Goal: Browse casually: Explore the website without a specific task or goal

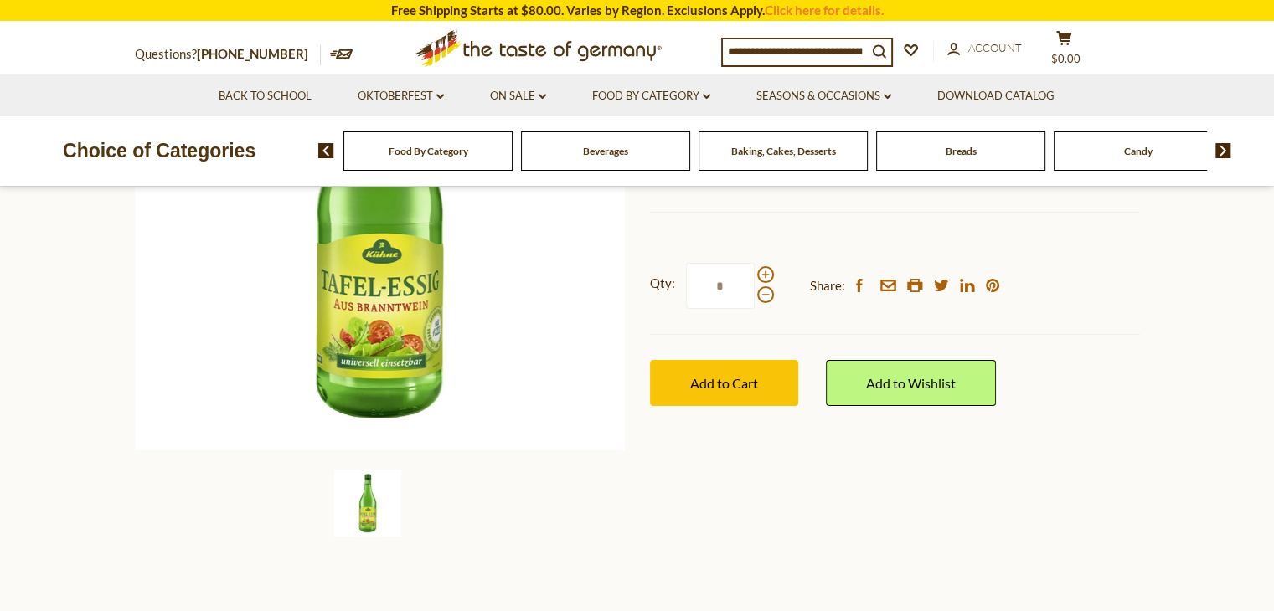
scroll to position [369, 0]
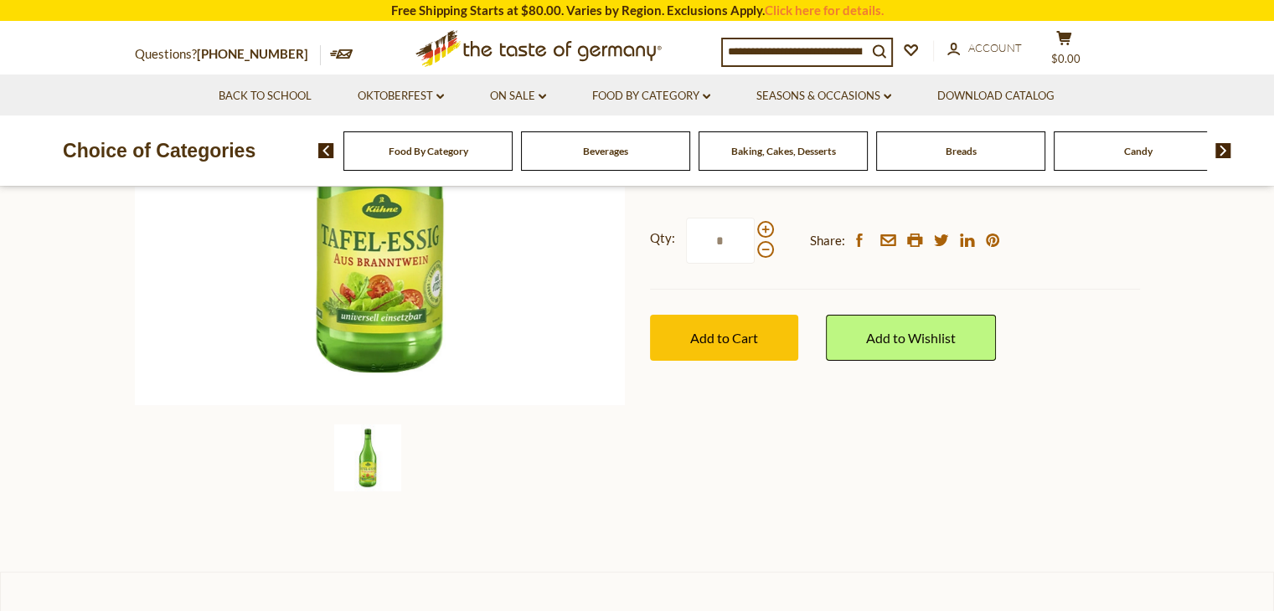
click at [440, 149] on span "Food By Category" at bounding box center [429, 151] width 80 height 13
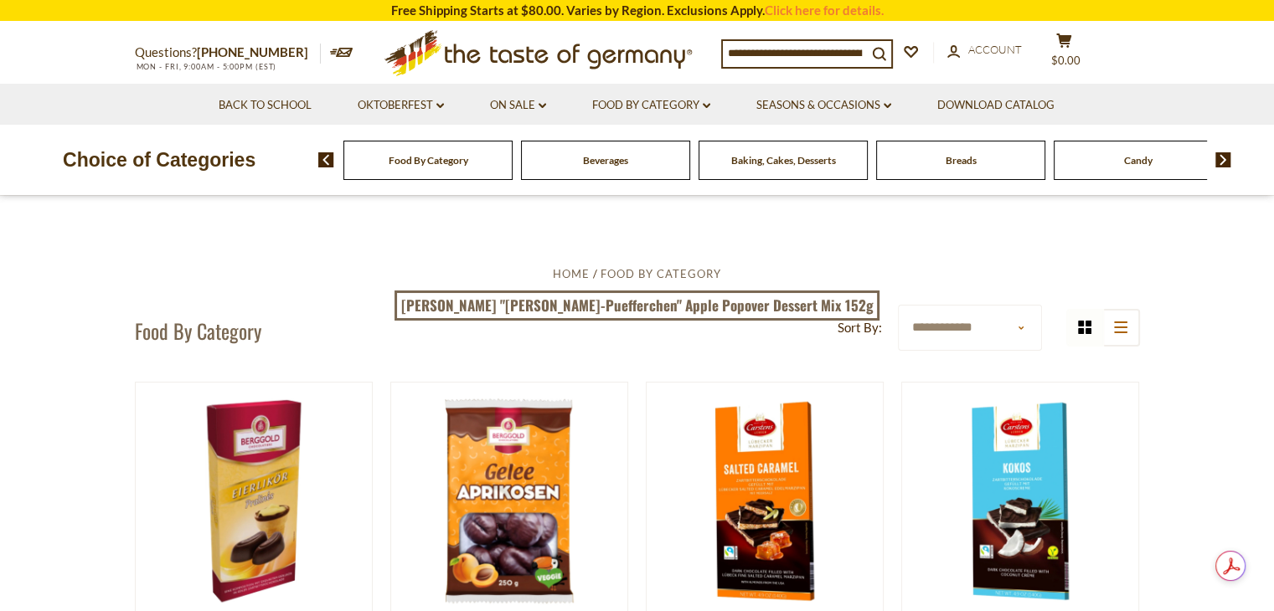
click at [1229, 159] on img at bounding box center [1223, 159] width 16 height 15
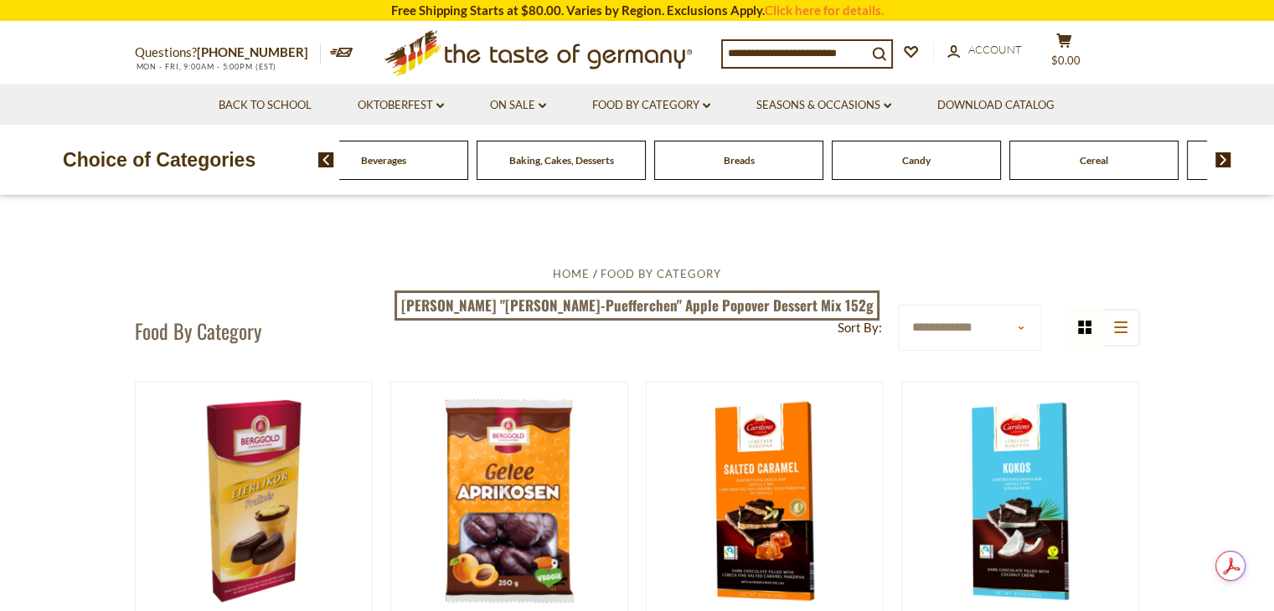
click at [1229, 159] on img at bounding box center [1223, 159] width 16 height 15
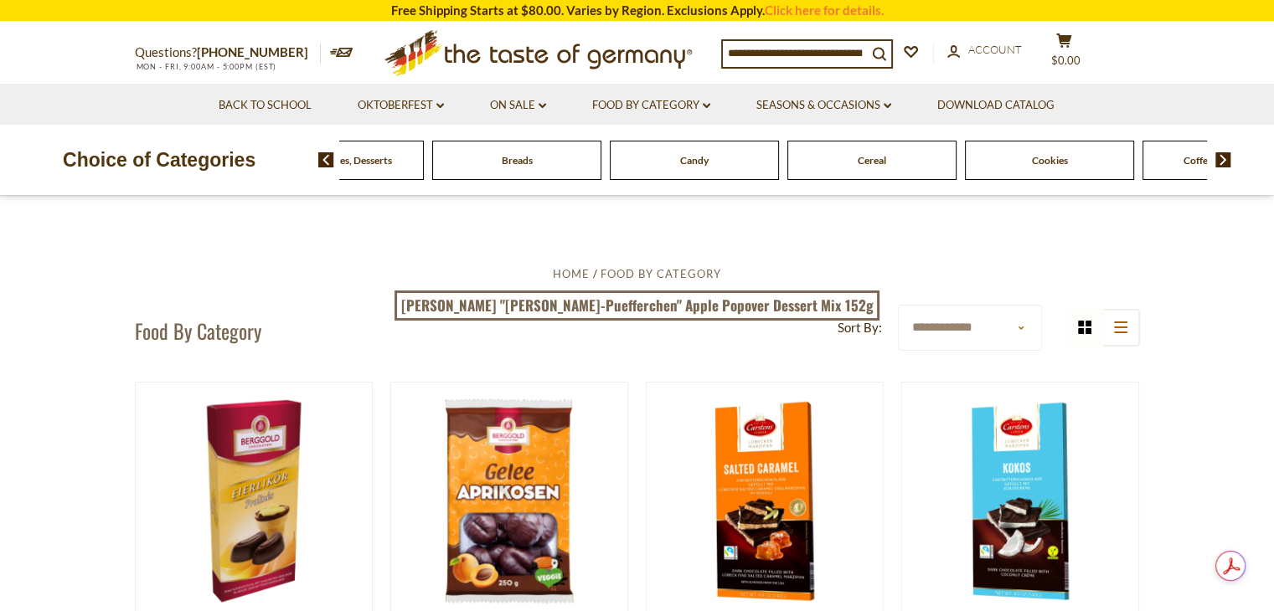
click at [1229, 159] on img at bounding box center [1223, 159] width 16 height 15
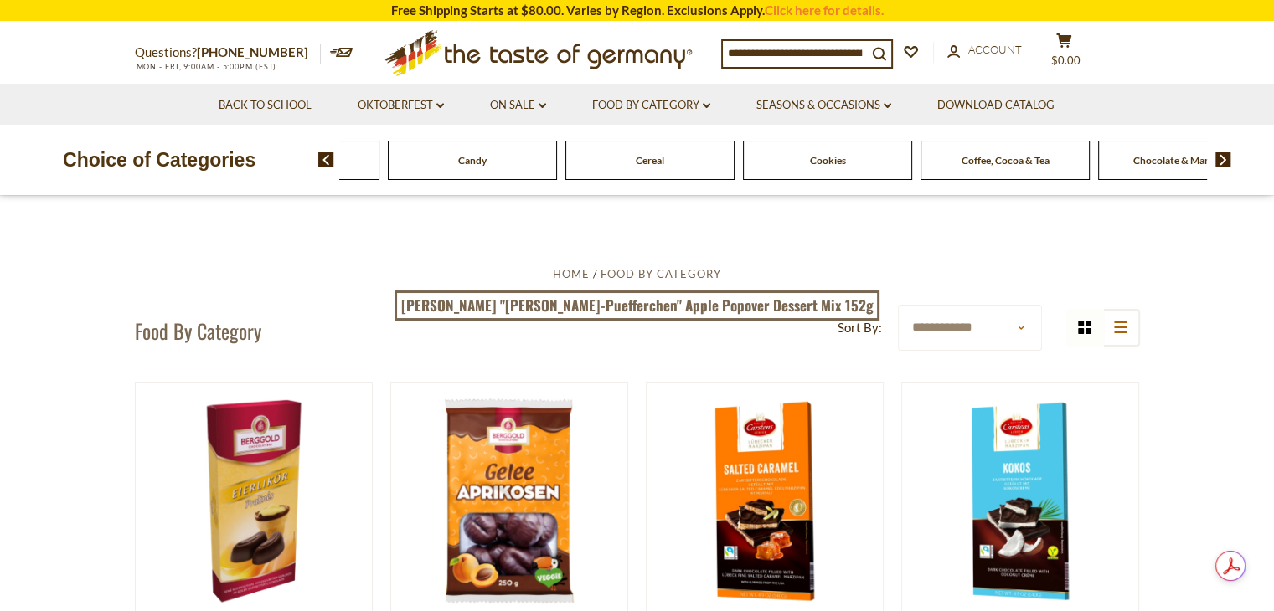
click at [1229, 159] on img at bounding box center [1223, 159] width 16 height 15
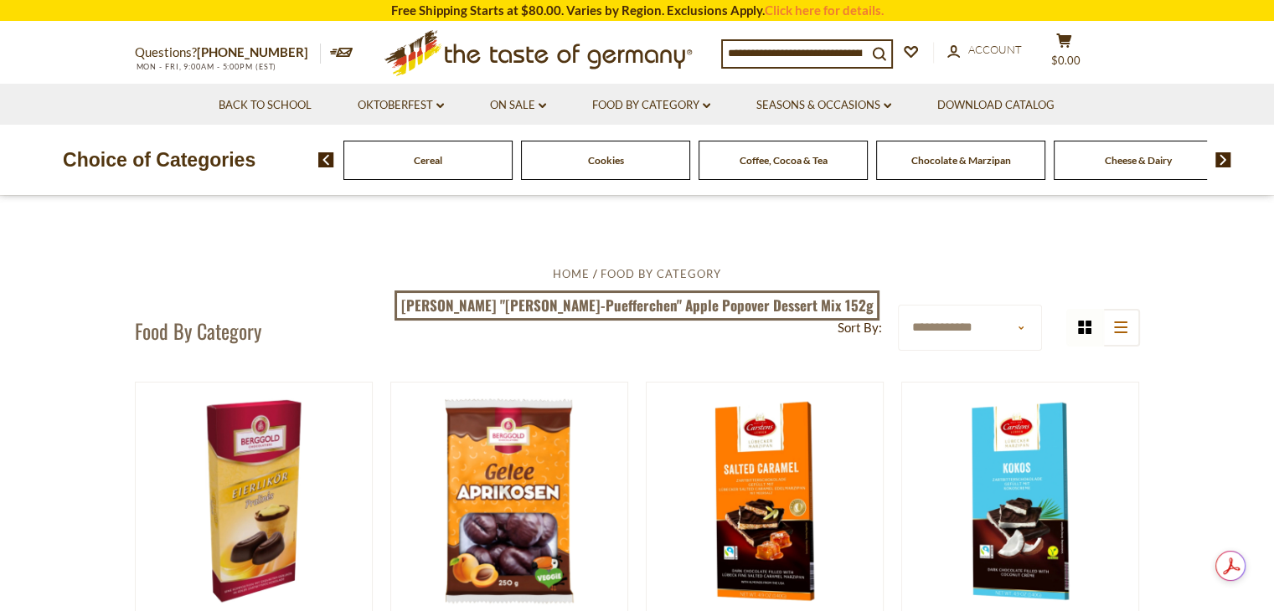
click at [1135, 164] on span "Cheese & Dairy" at bounding box center [1138, 160] width 67 height 13
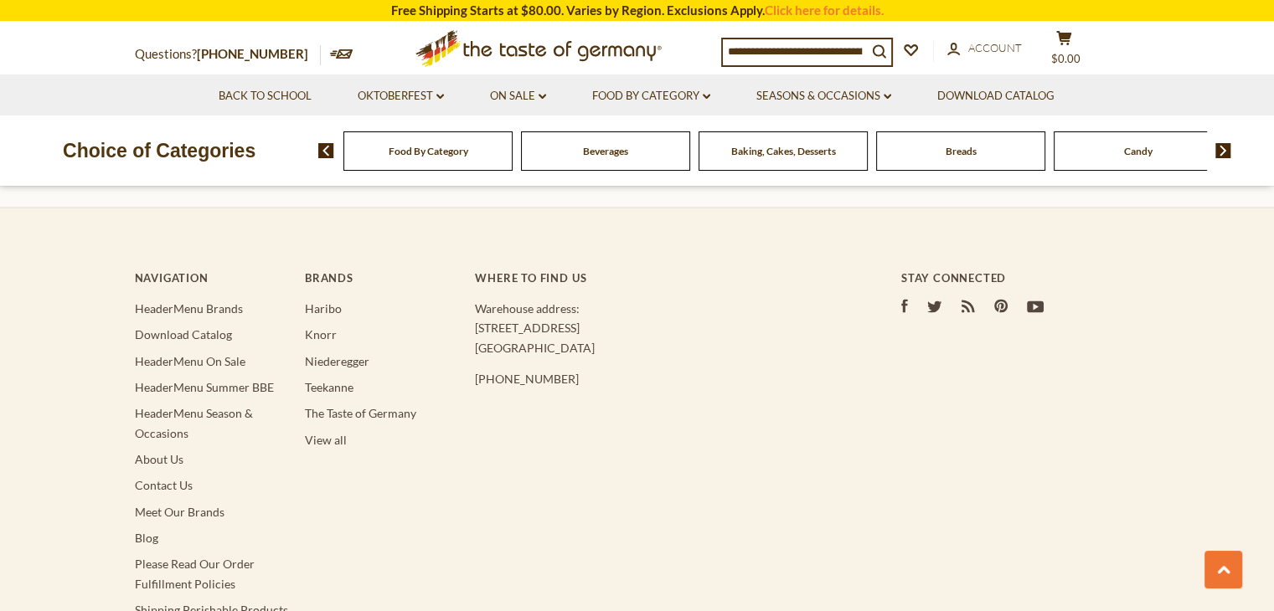
scroll to position [3350, 0]
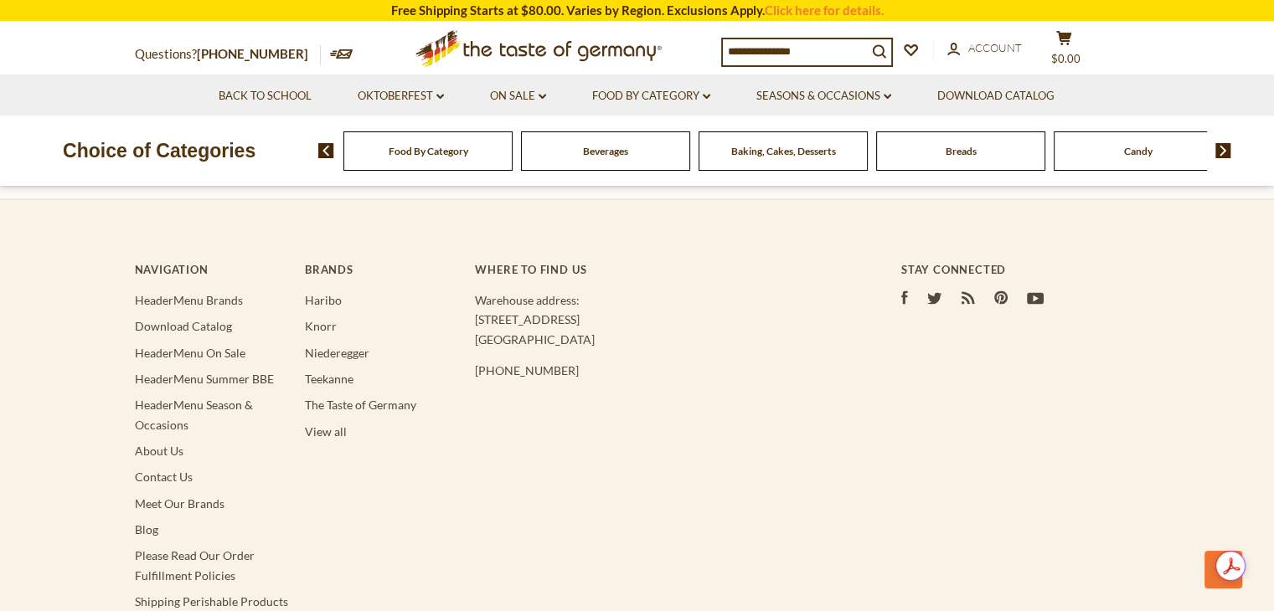
click at [1221, 149] on img at bounding box center [1223, 150] width 16 height 15
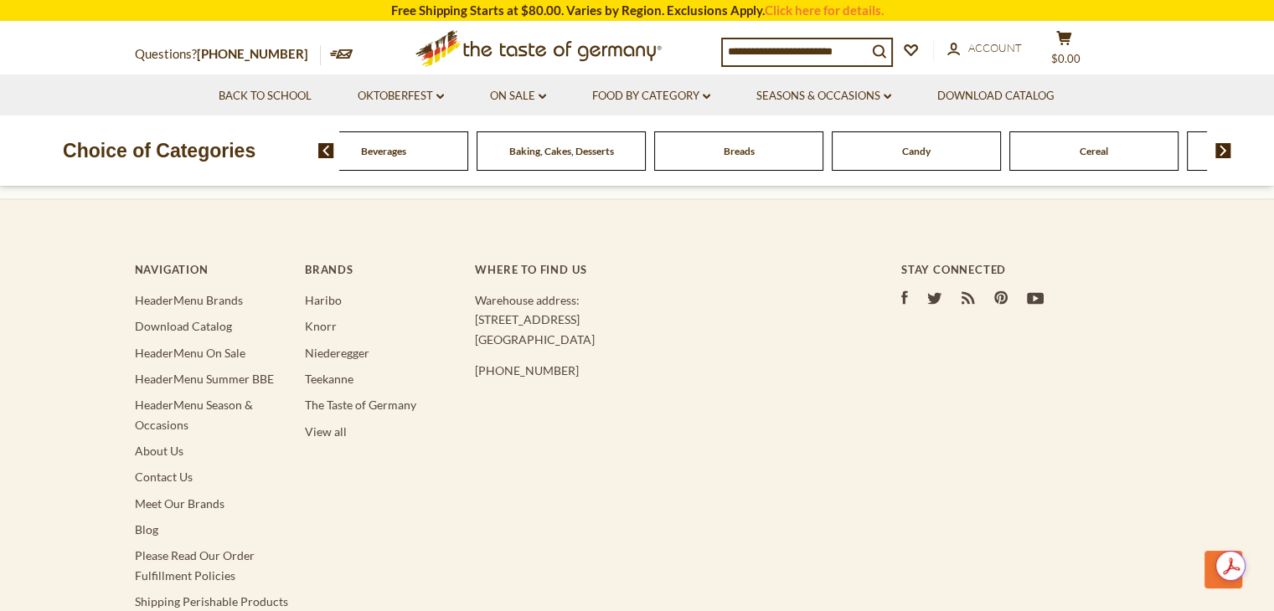
click at [1221, 149] on img at bounding box center [1223, 150] width 16 height 15
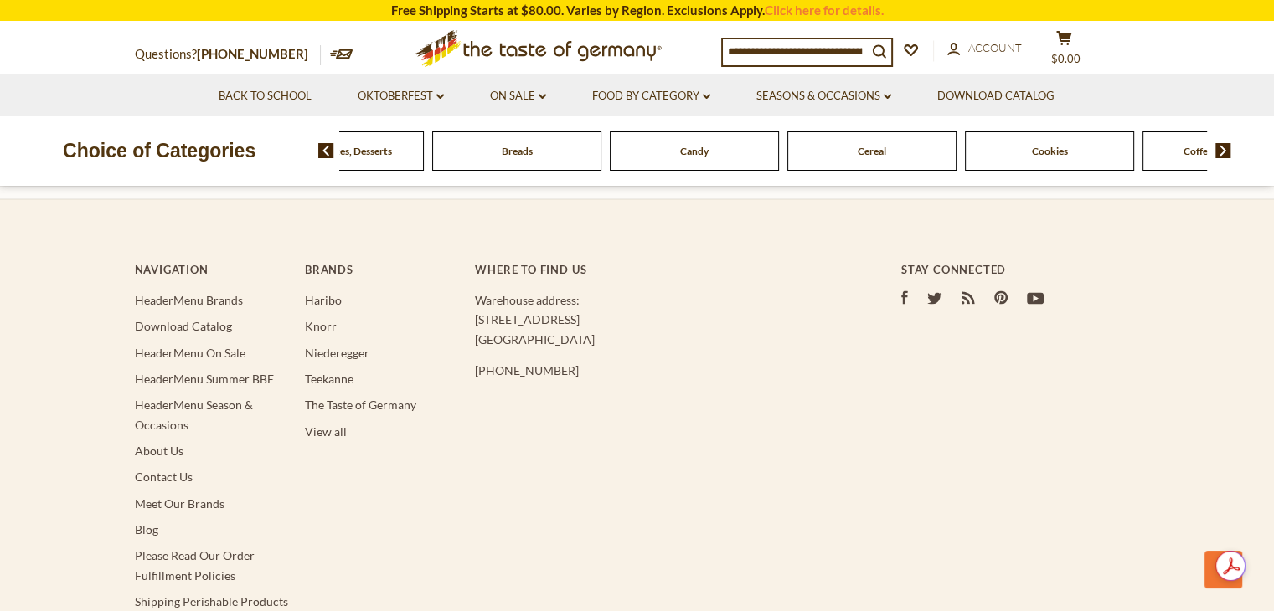
click at [1221, 149] on img at bounding box center [1223, 150] width 16 height 15
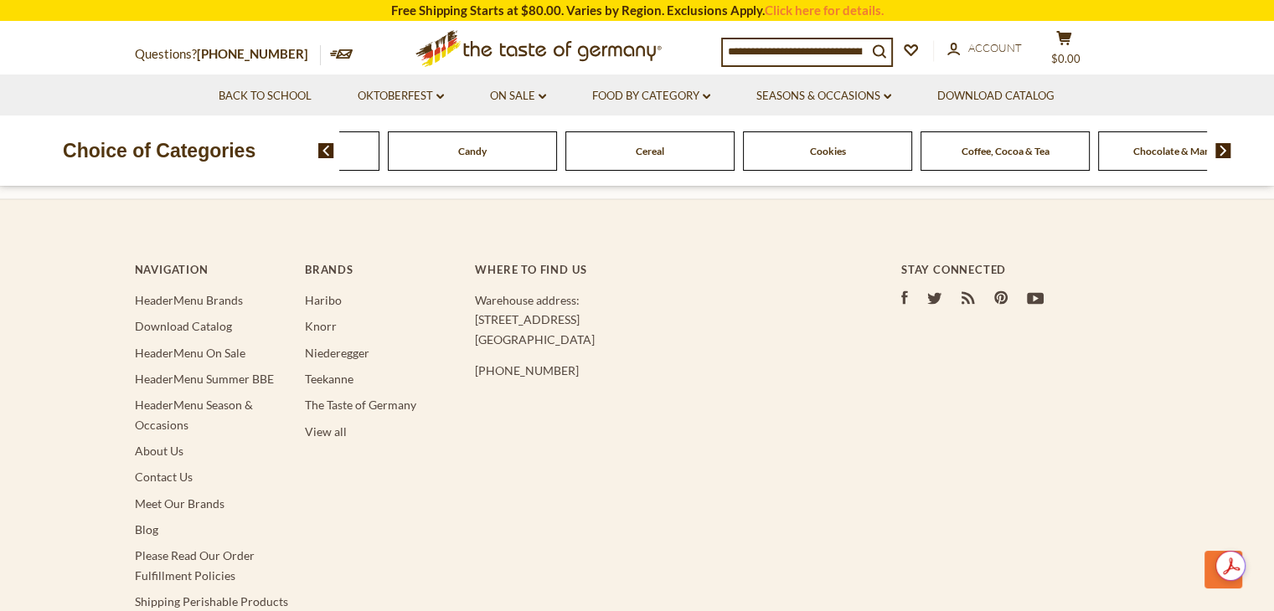
click at [1221, 149] on img at bounding box center [1223, 150] width 16 height 15
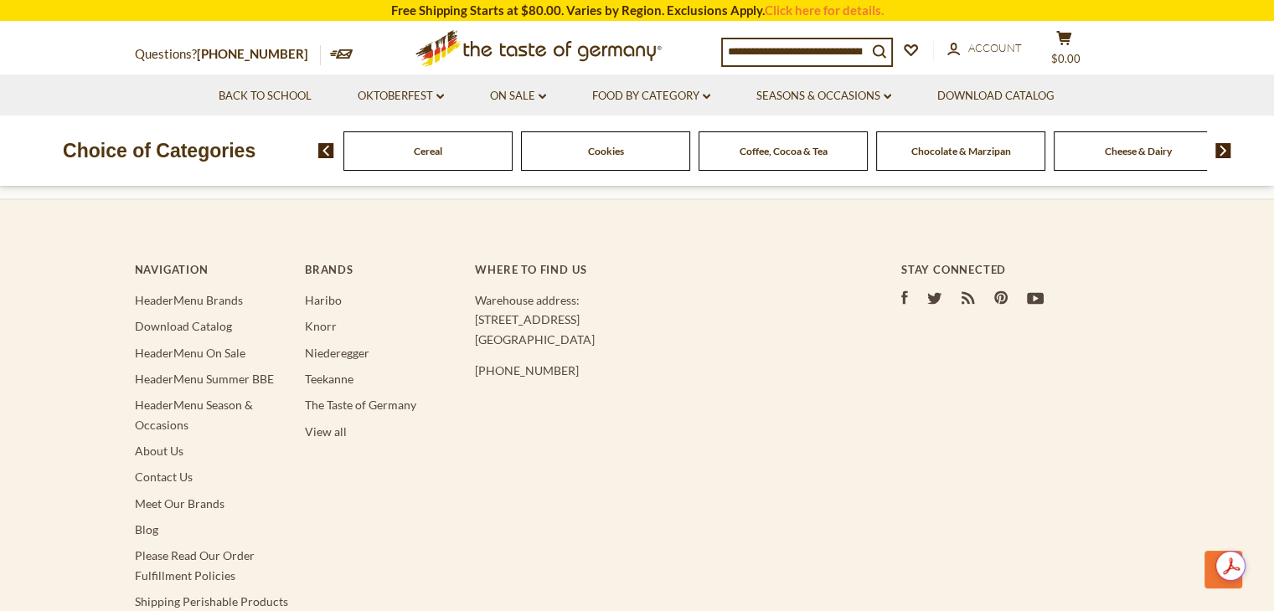
click at [1221, 149] on img at bounding box center [1223, 150] width 16 height 15
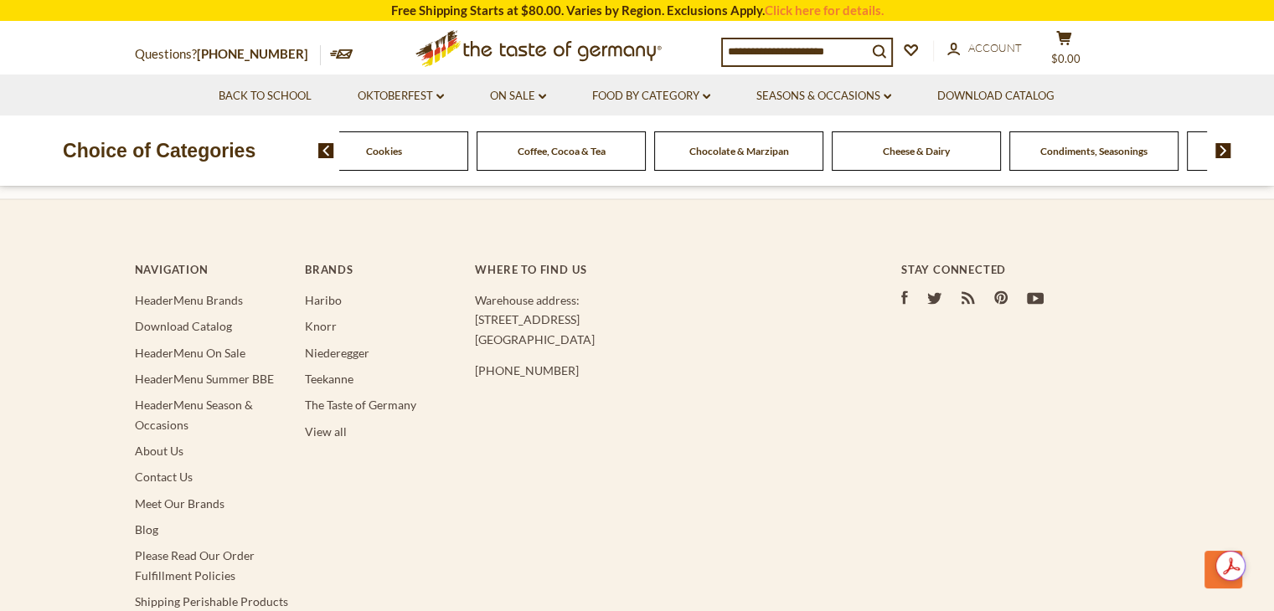
click at [1221, 149] on img at bounding box center [1223, 150] width 16 height 15
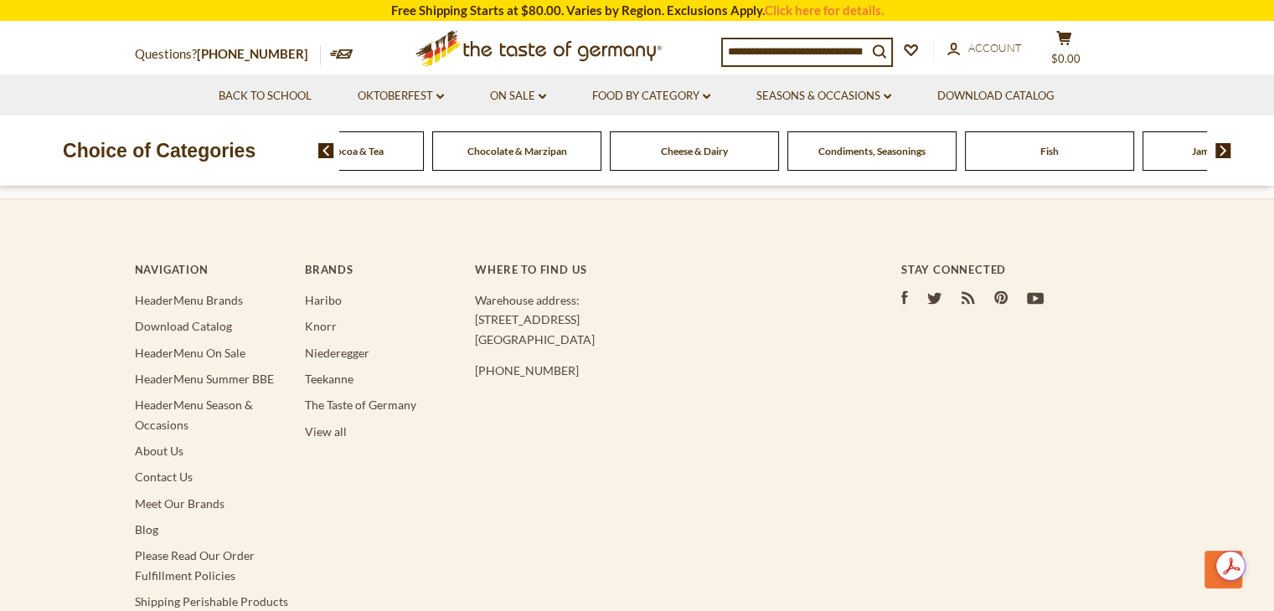
click at [1221, 149] on img at bounding box center [1223, 150] width 16 height 15
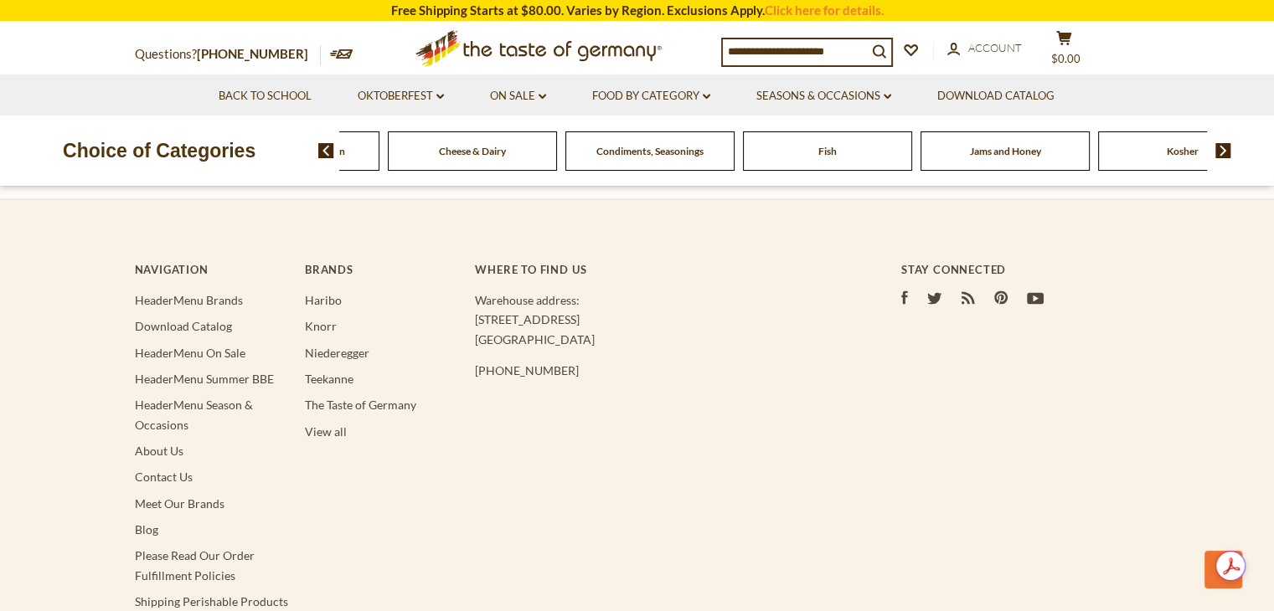
click at [1221, 149] on img at bounding box center [1223, 150] width 16 height 15
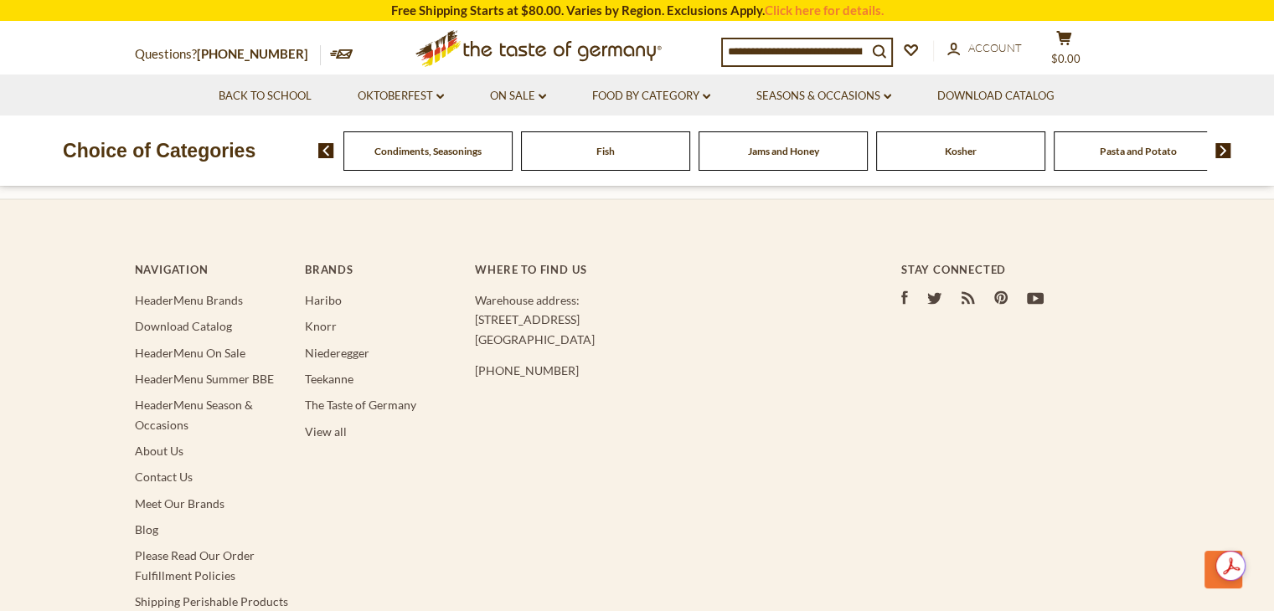
click at [1221, 149] on img at bounding box center [1223, 150] width 16 height 15
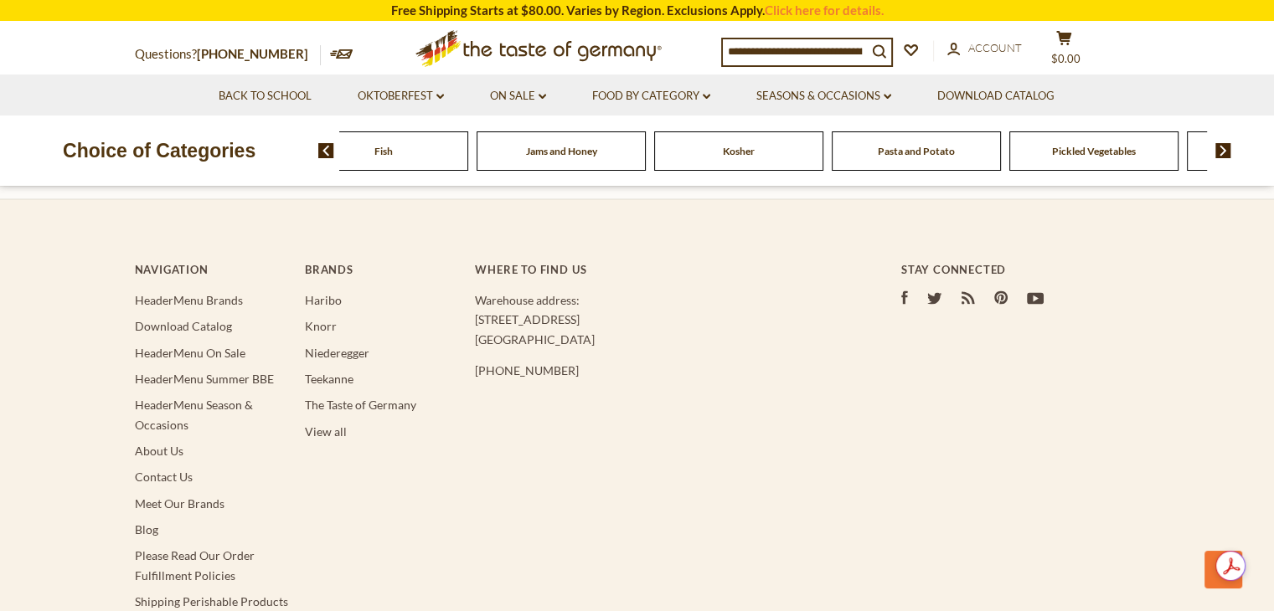
click at [1221, 149] on img at bounding box center [1223, 150] width 16 height 15
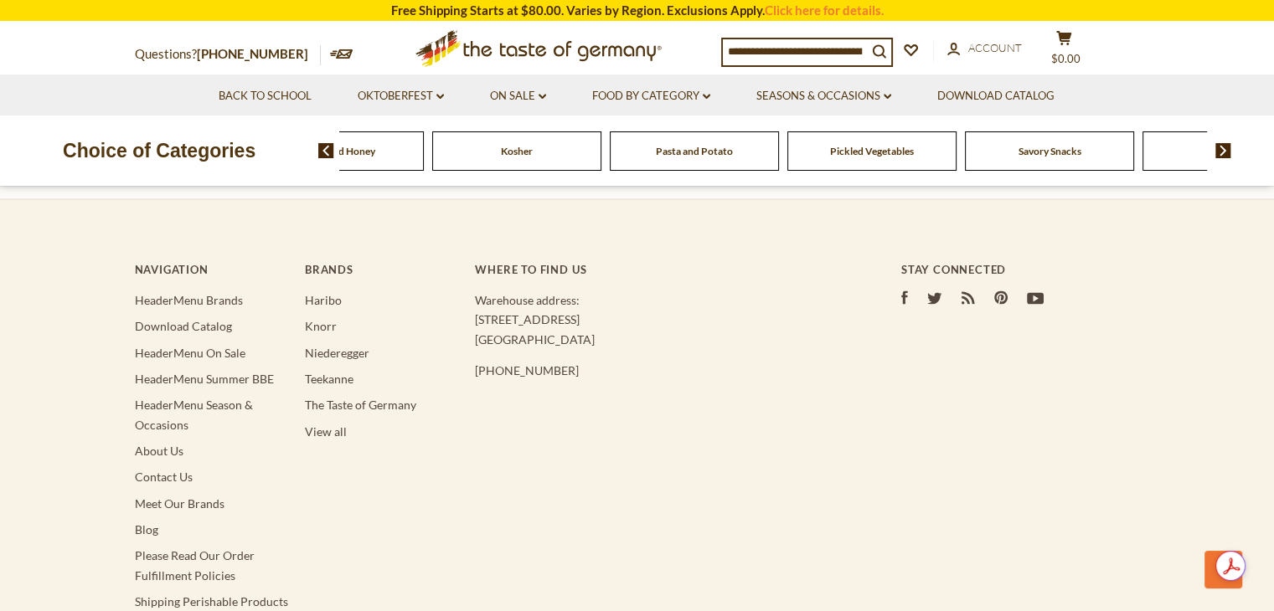
click at [1221, 149] on img at bounding box center [1223, 150] width 16 height 15
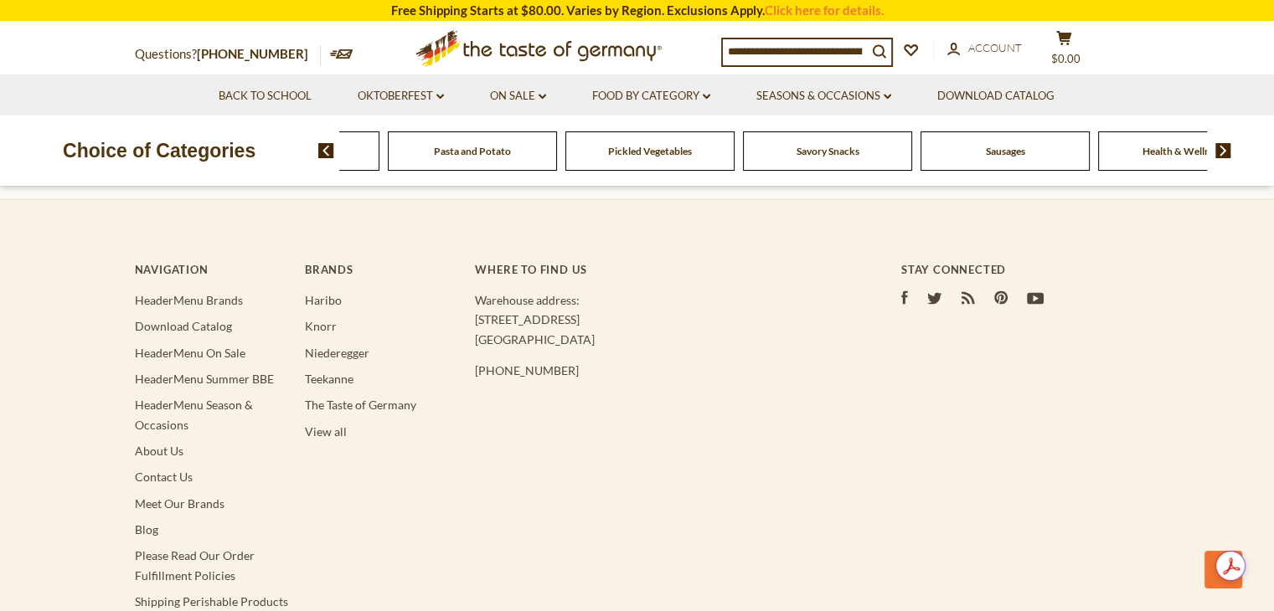
click at [998, 152] on span "Sausages" at bounding box center [1005, 151] width 39 height 13
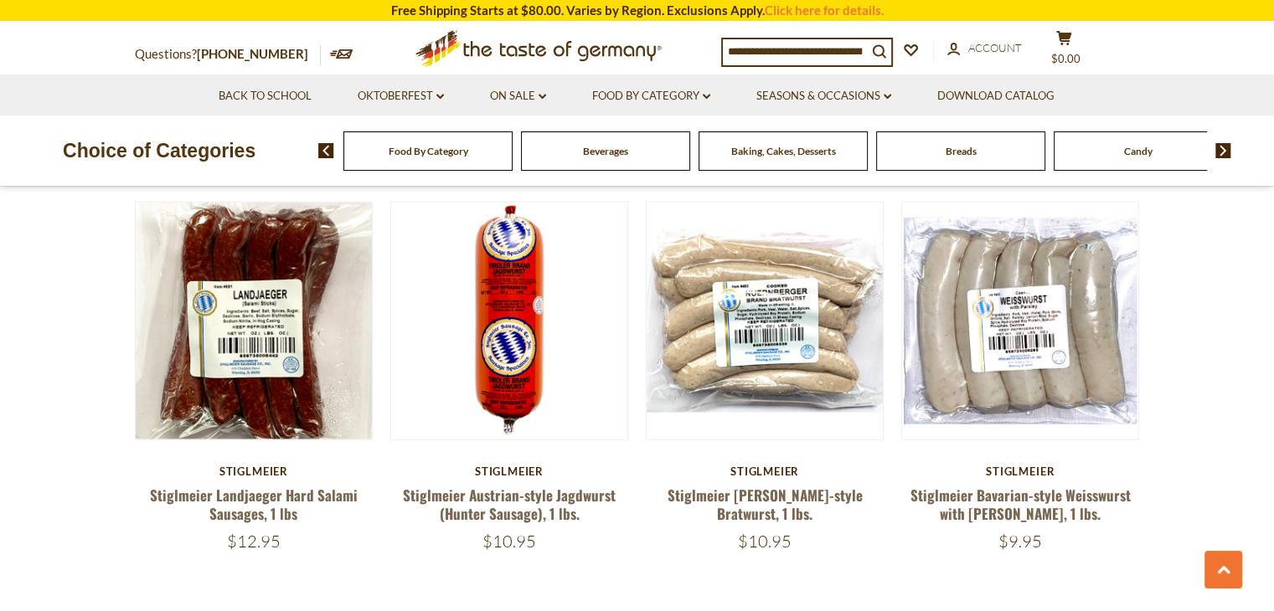
scroll to position [3853, 0]
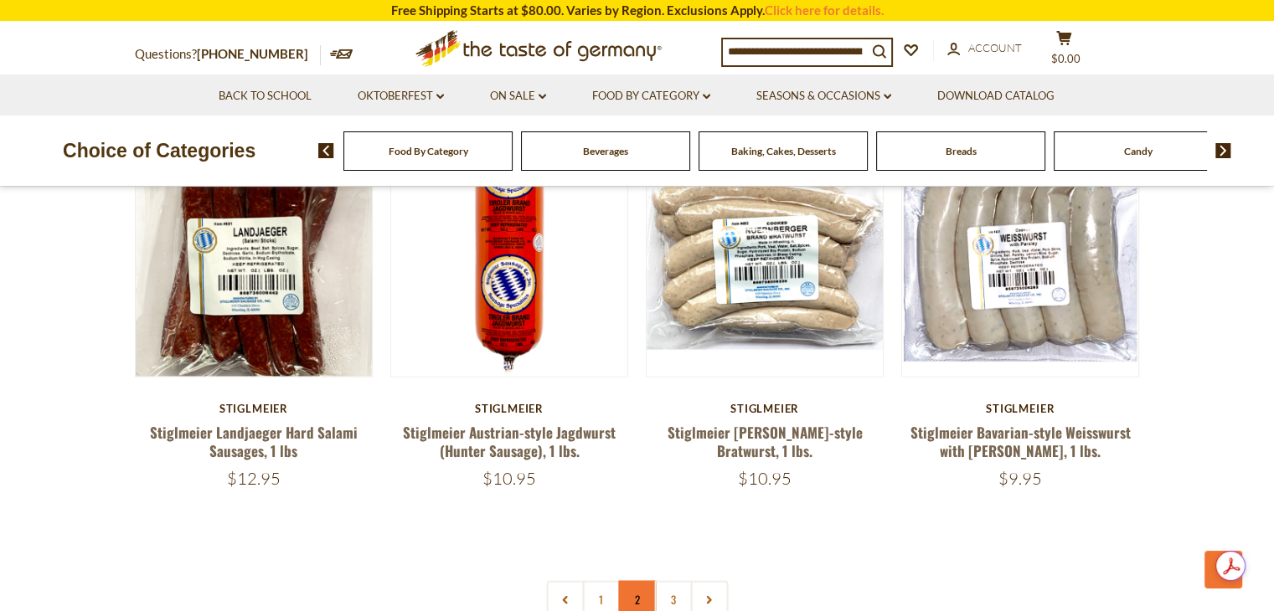
click at [639, 581] on link "2" at bounding box center [637, 600] width 38 height 38
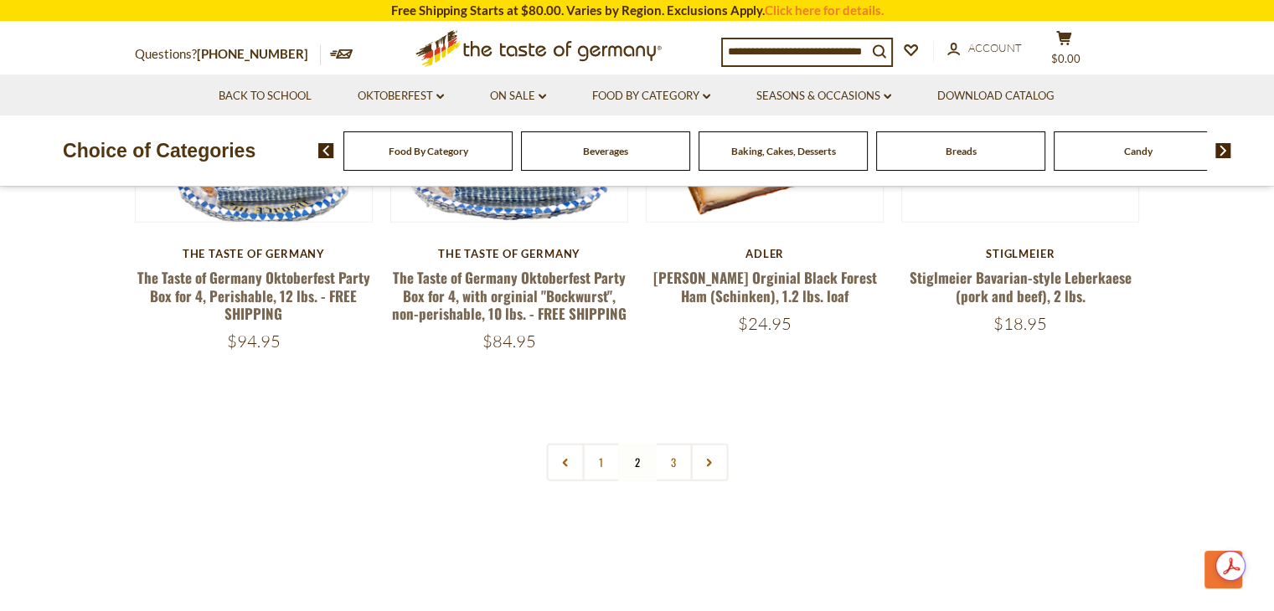
scroll to position [4007, 0]
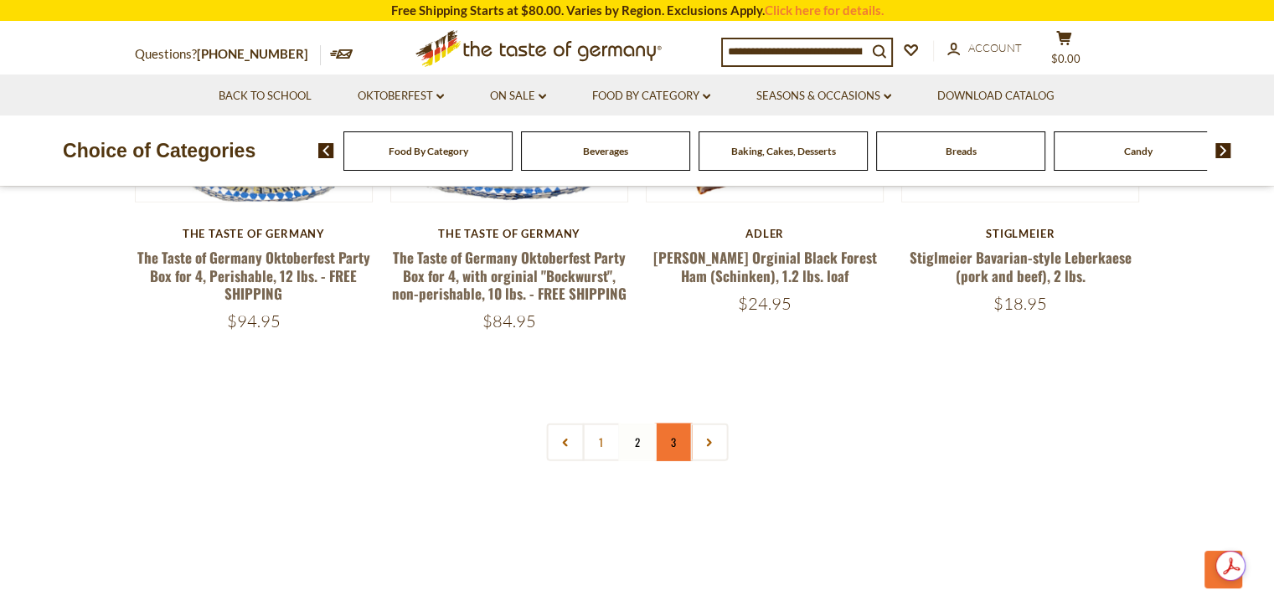
click at [673, 424] on link "3" at bounding box center [673, 443] width 38 height 38
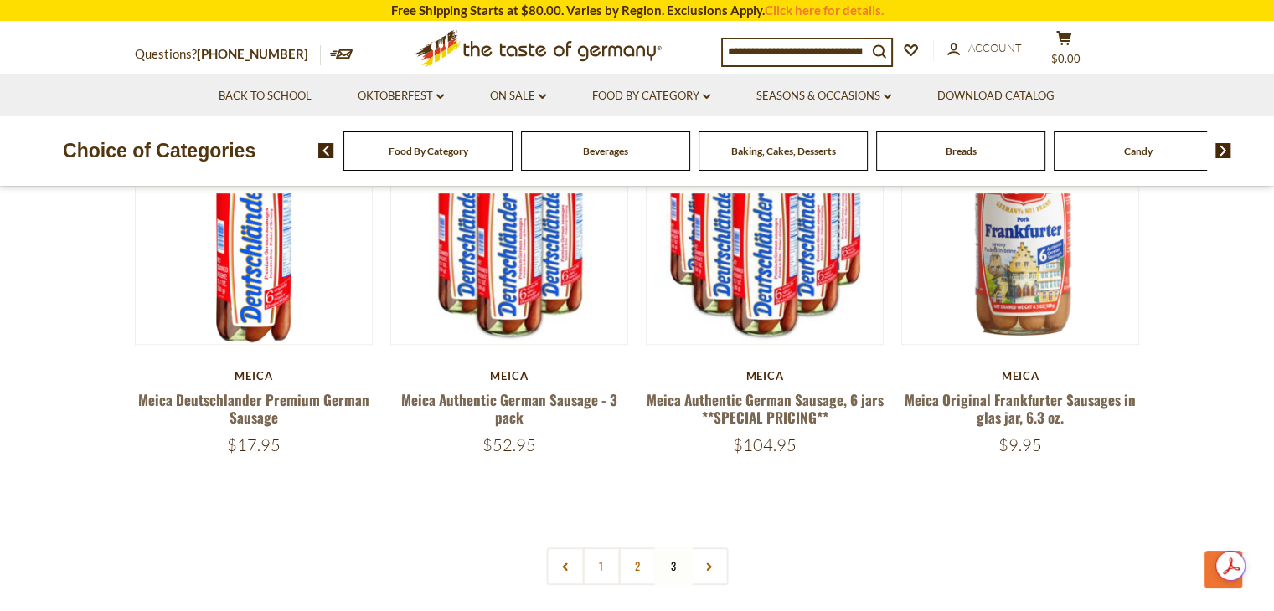
scroll to position [623, 0]
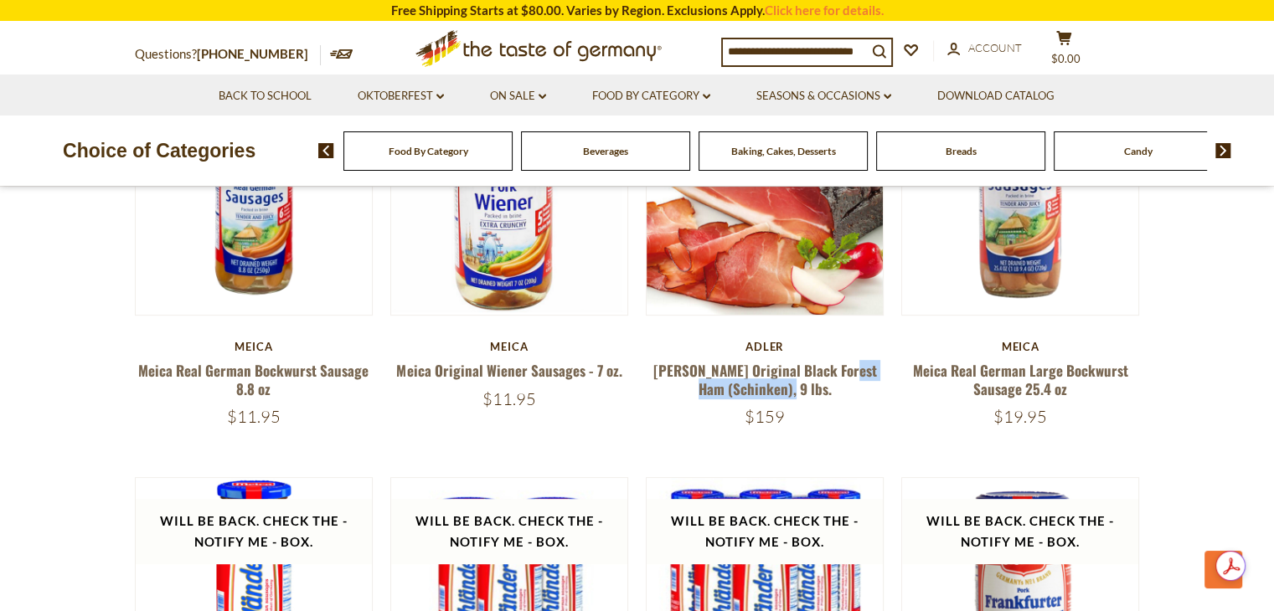
drag, startPoint x: 673, startPoint y: 393, endPoint x: 871, endPoint y: 396, distance: 198.5
click at [871, 396] on h5 "Adler Original Black Forest Ham (Schinken), 9 lbs." at bounding box center [765, 380] width 239 height 36
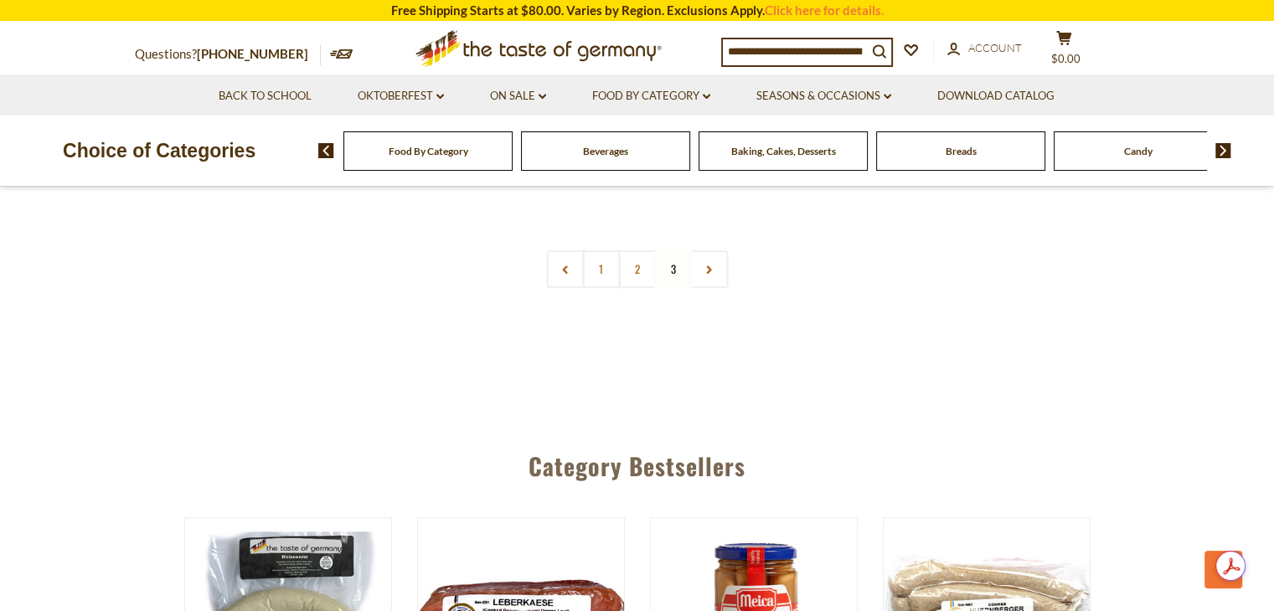
scroll to position [1293, 0]
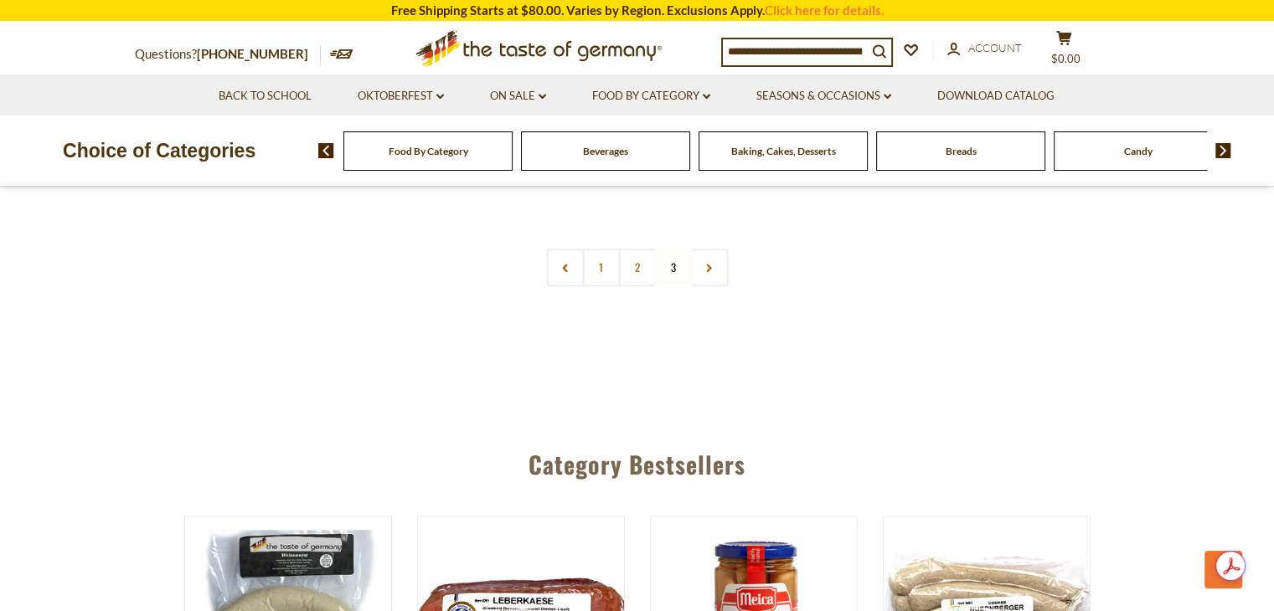
click at [446, 162] on div "Food By Category" at bounding box center [427, 150] width 169 height 39
drag, startPoint x: 416, startPoint y: 145, endPoint x: 315, endPoint y: 384, distance: 259.3
click at [603, 152] on span "Beverages" at bounding box center [605, 151] width 45 height 13
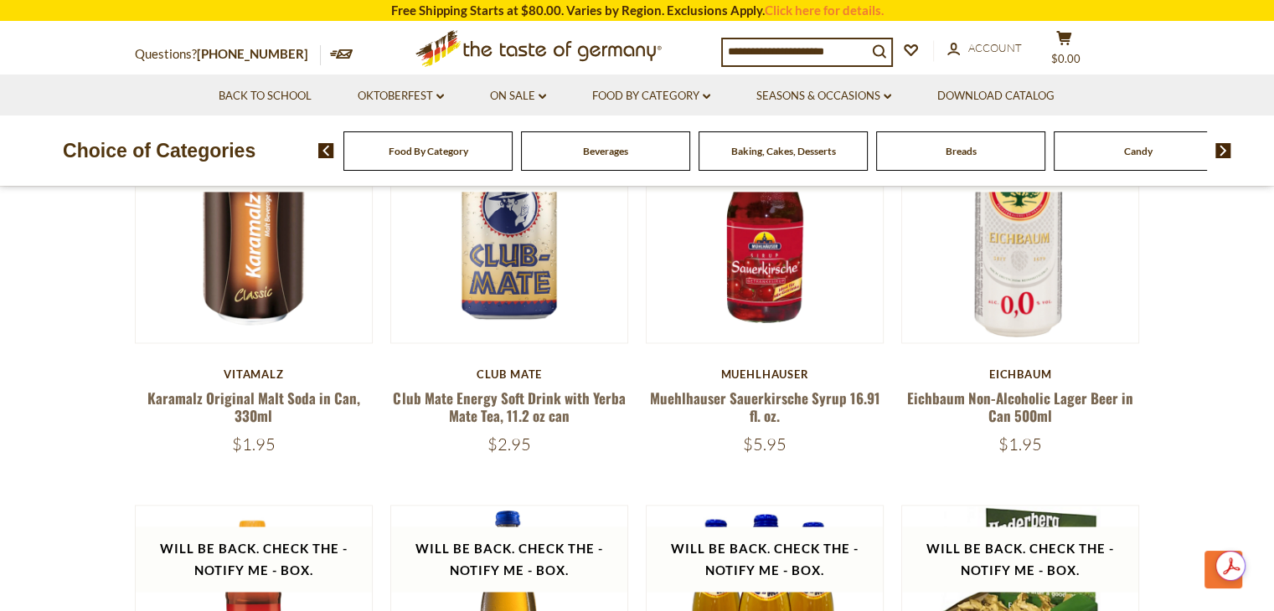
scroll to position [2611, 0]
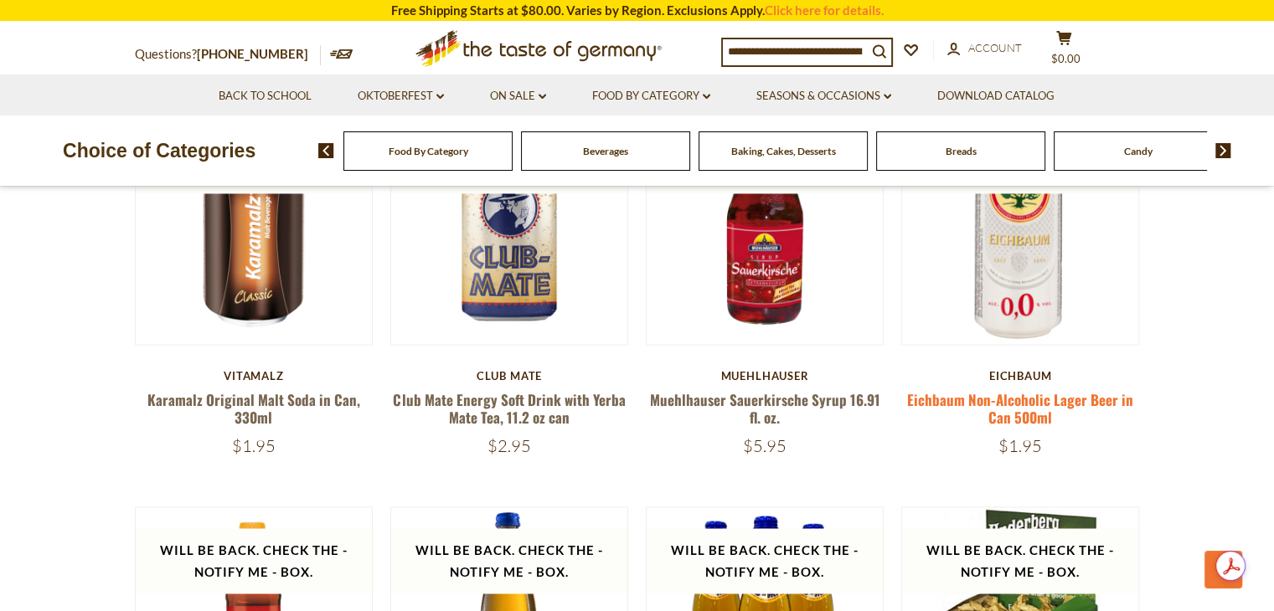
click at [998, 416] on link "Eichbaum Non-Alcoholic Lager Beer in Can 500ml" at bounding box center [1020, 408] width 226 height 39
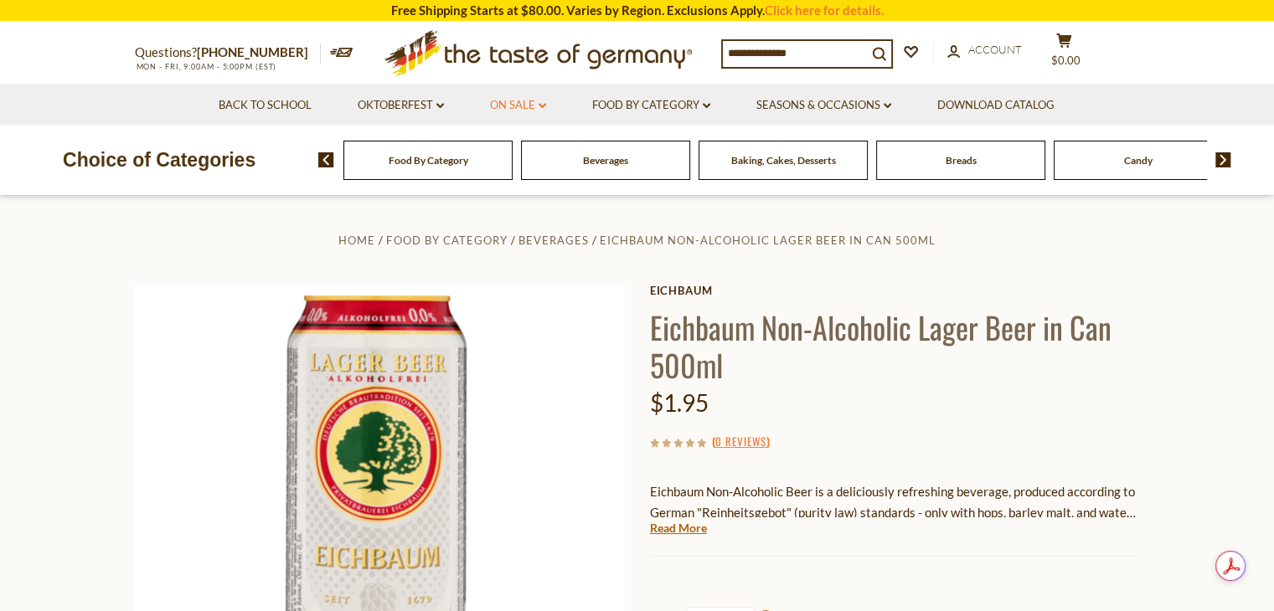
click at [512, 105] on link "On Sale dropdown_arrow" at bounding box center [518, 105] width 56 height 18
click at [511, 160] on ul "All On Sale Best By Deals" at bounding box center [520, 164] width 78 height 45
click at [511, 159] on ul "All On Sale Best By Deals" at bounding box center [520, 164] width 78 height 45
click at [491, 149] on link "All On Sale" at bounding box center [511, 149] width 60 height 15
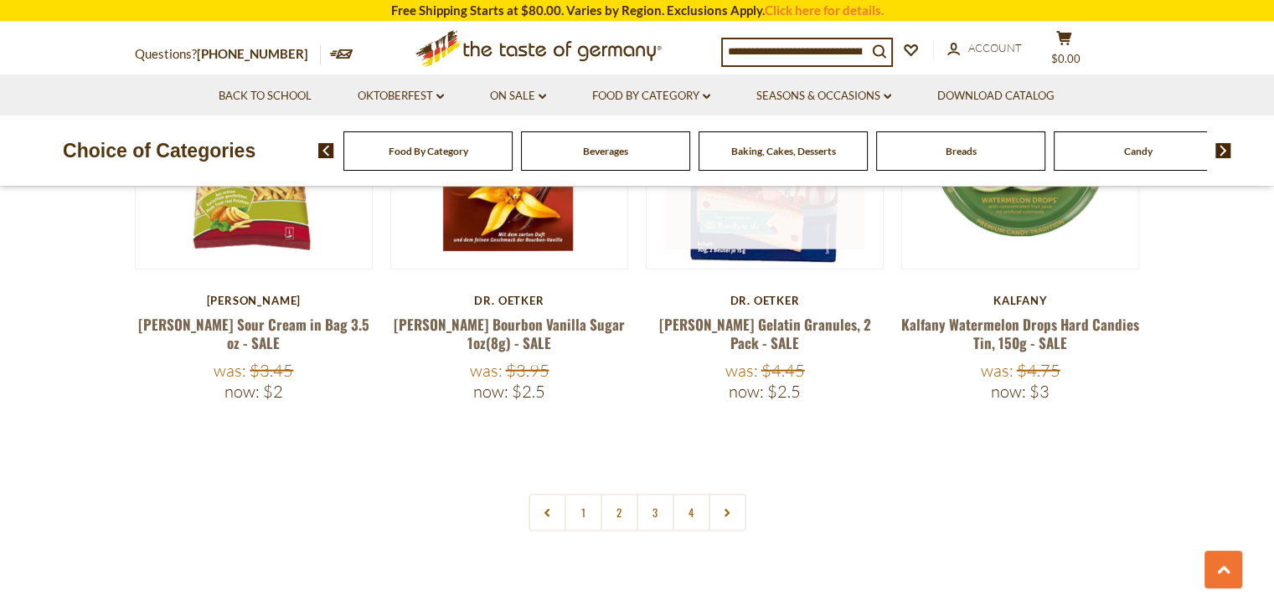
scroll to position [3973, 0]
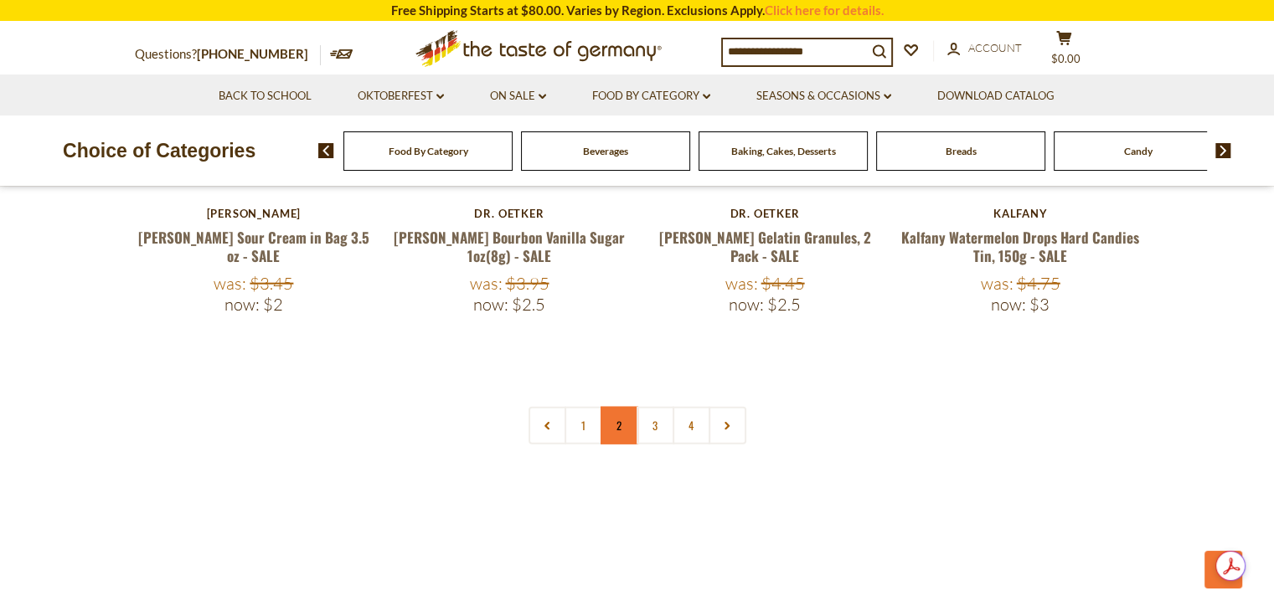
click at [624, 407] on link "2" at bounding box center [620, 426] width 38 height 38
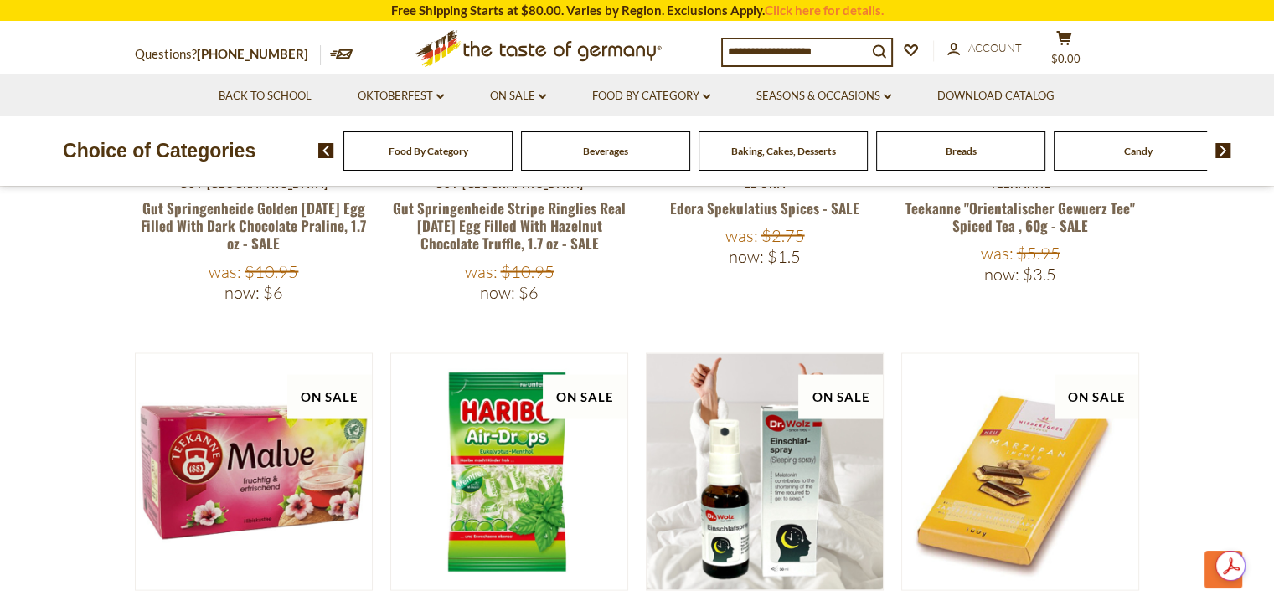
scroll to position [3160, 0]
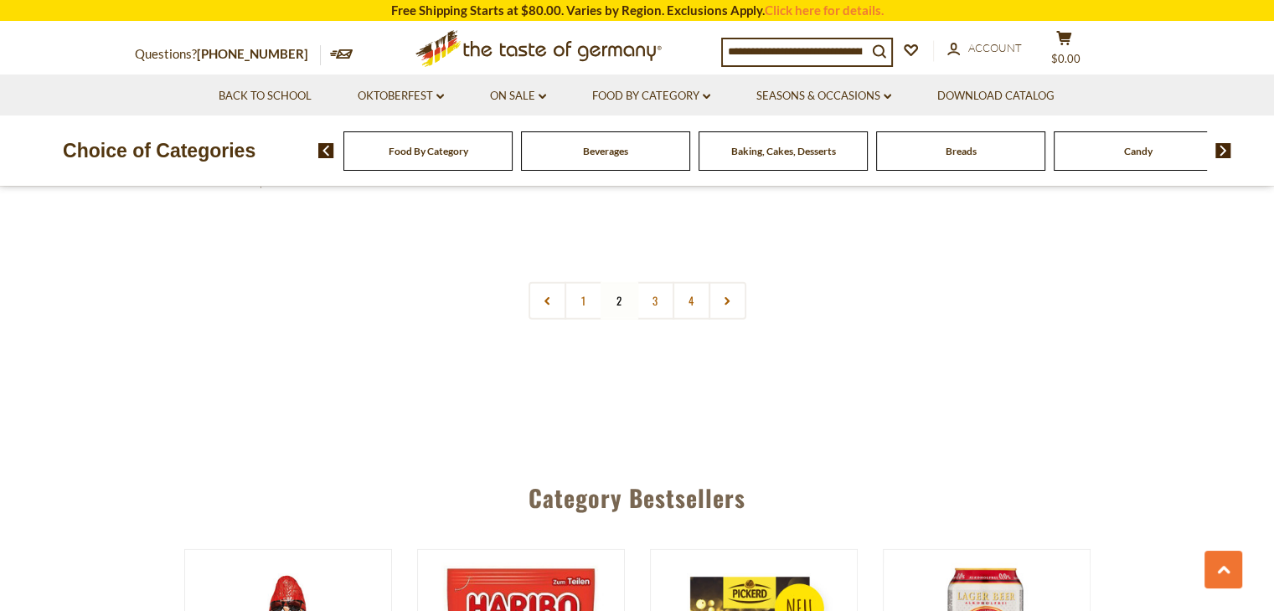
scroll to position [4077, 0]
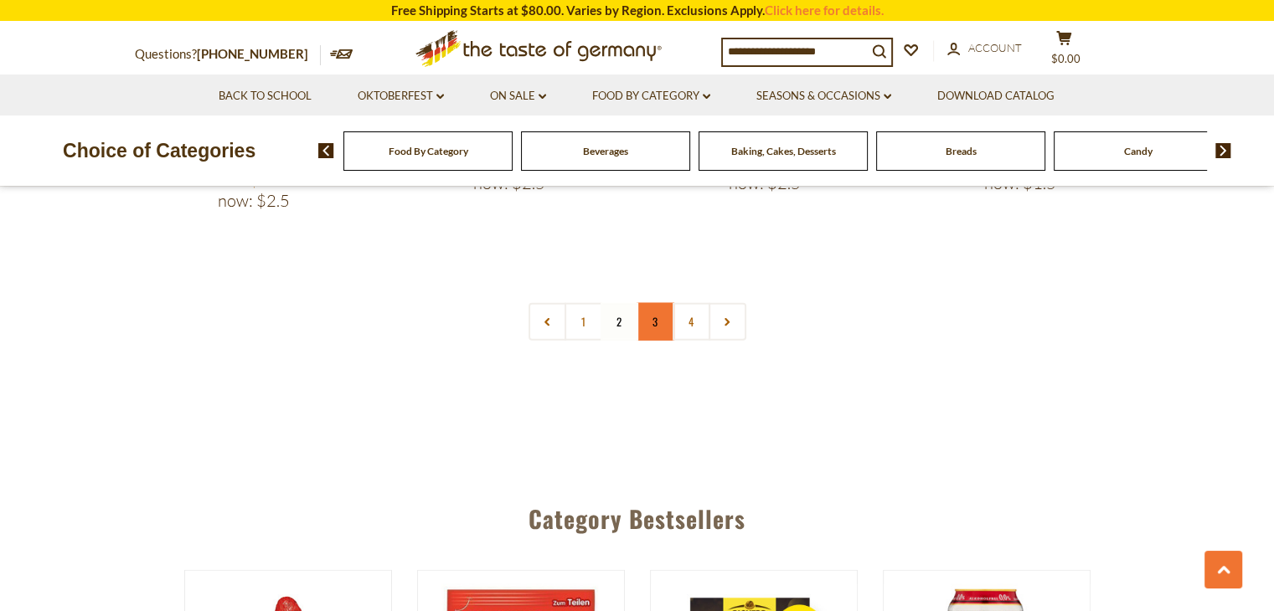
click at [660, 303] on link "3" at bounding box center [656, 322] width 38 height 38
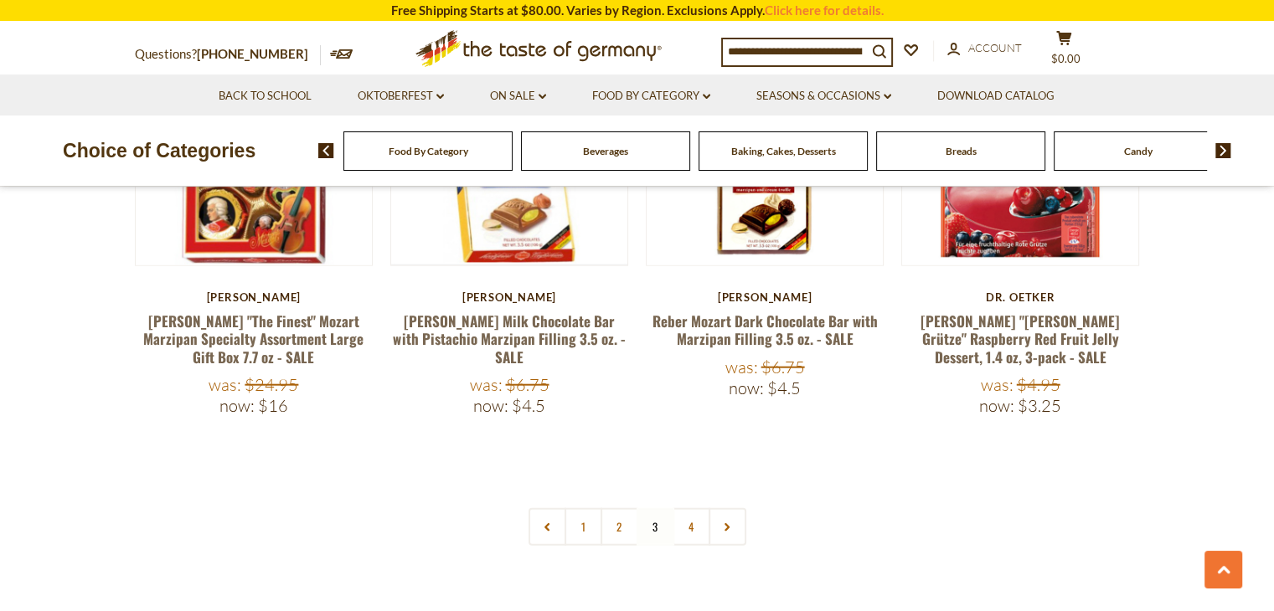
scroll to position [3990, 0]
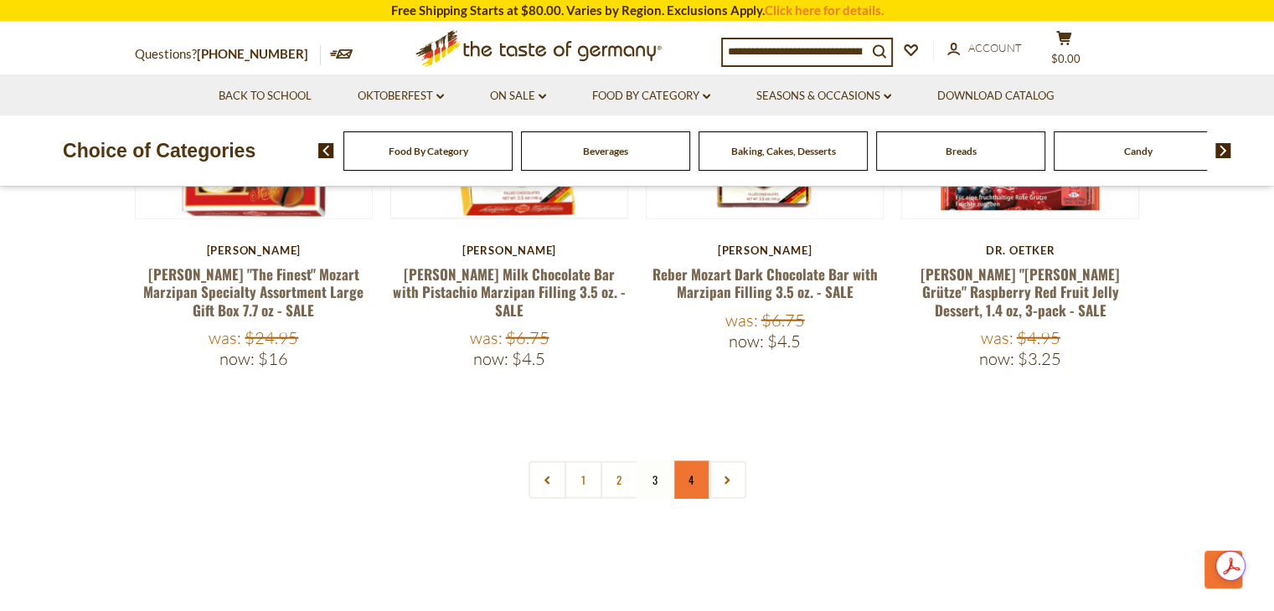
click at [692, 461] on link "4" at bounding box center [692, 480] width 38 height 38
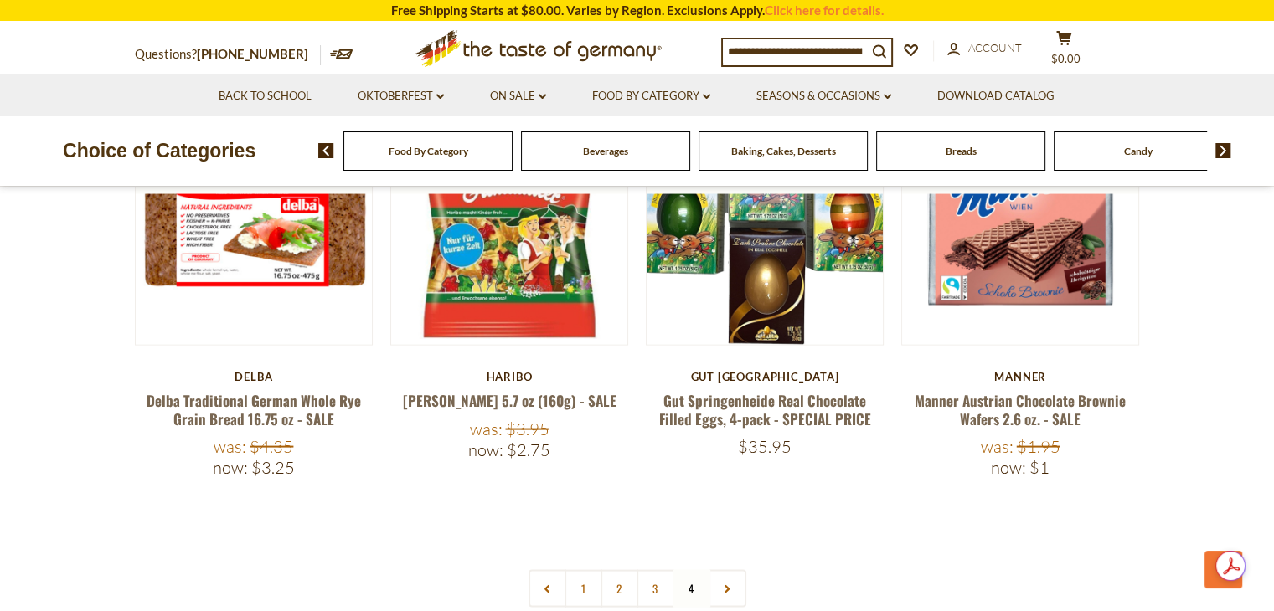
scroll to position [3387, 0]
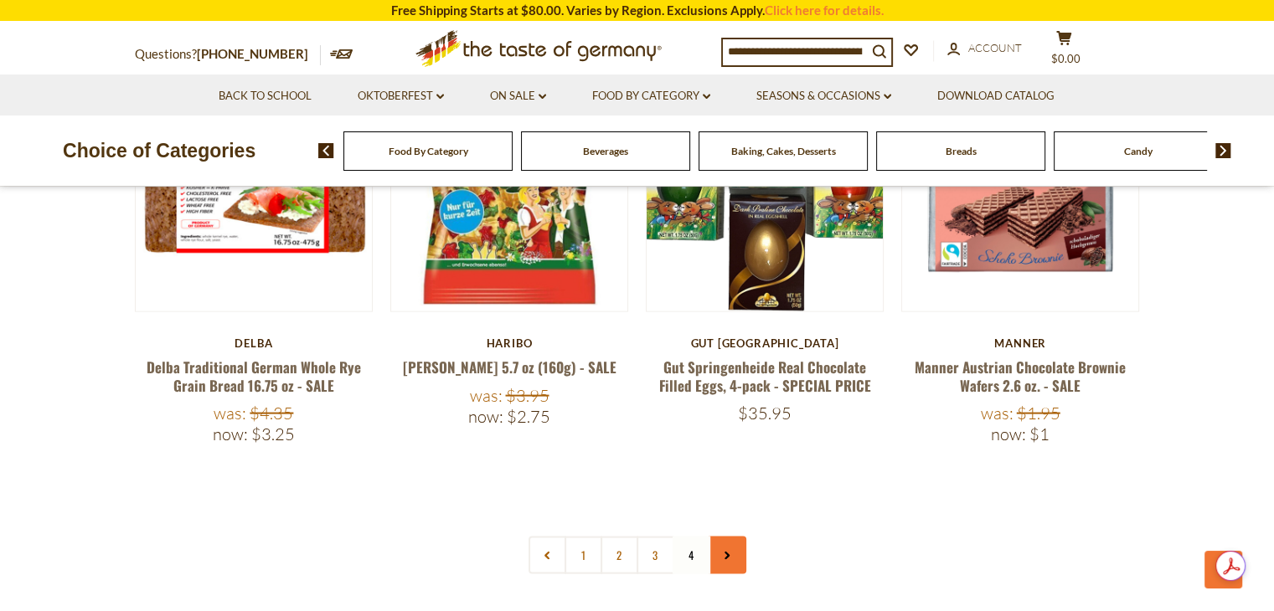
click at [732, 537] on link at bounding box center [728, 556] width 38 height 38
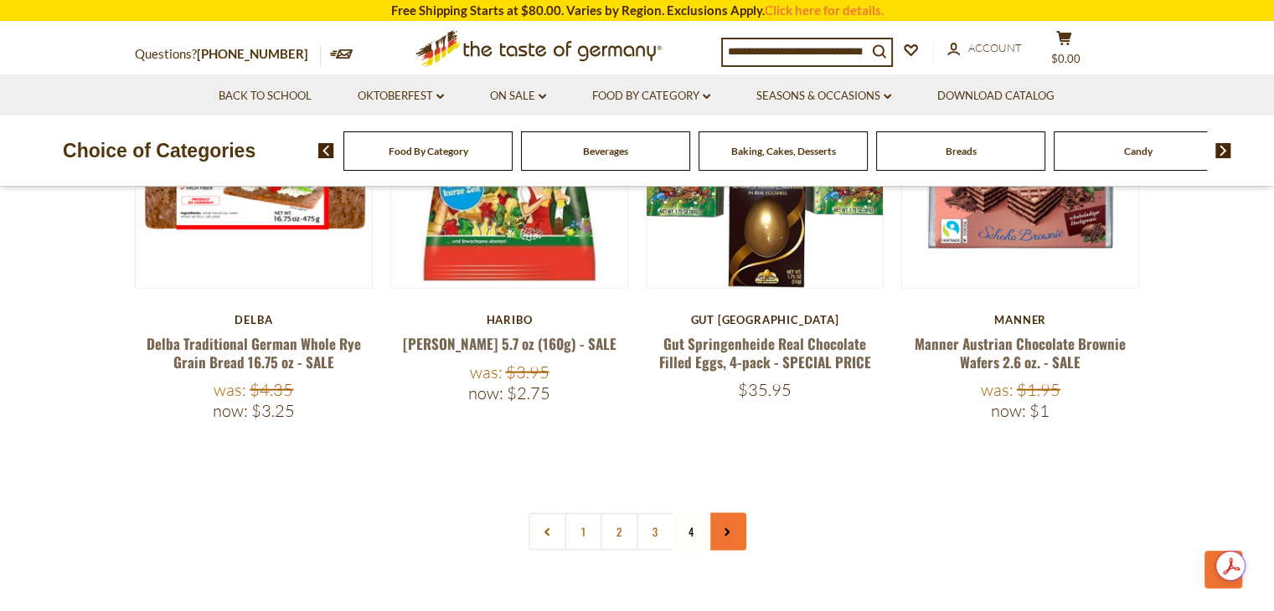
scroll to position [3417, 0]
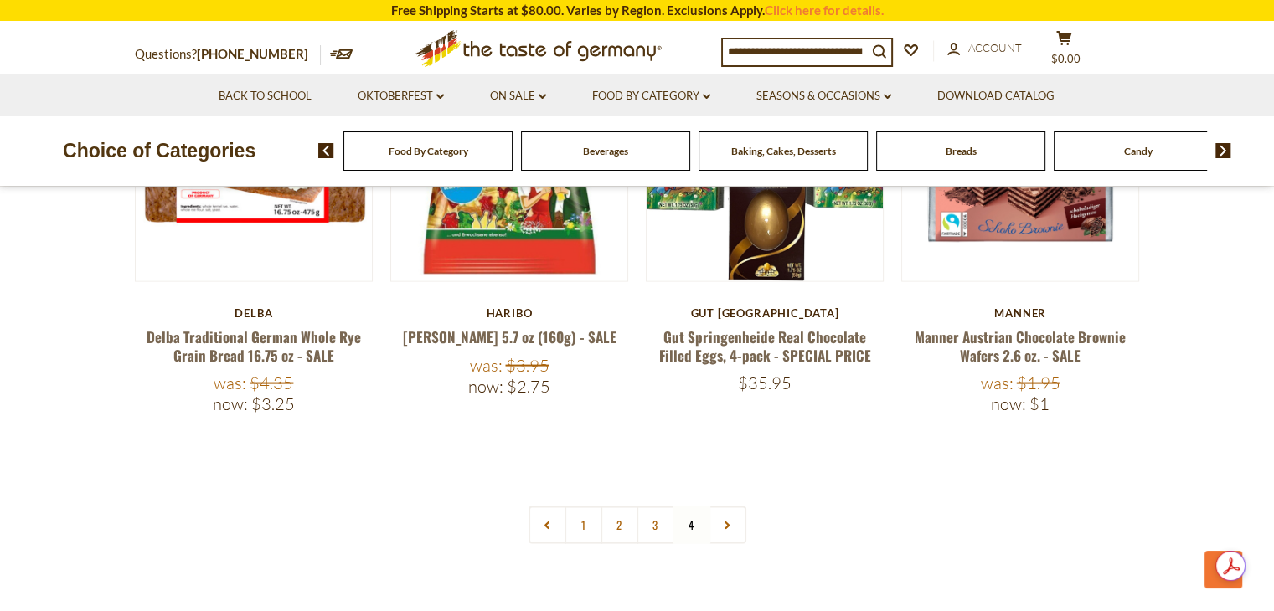
click at [513, 158] on div "Baking, Cakes, Desserts" at bounding box center [427, 150] width 169 height 39
click at [786, 150] on span "Baking, Cakes, Desserts" at bounding box center [783, 151] width 105 height 13
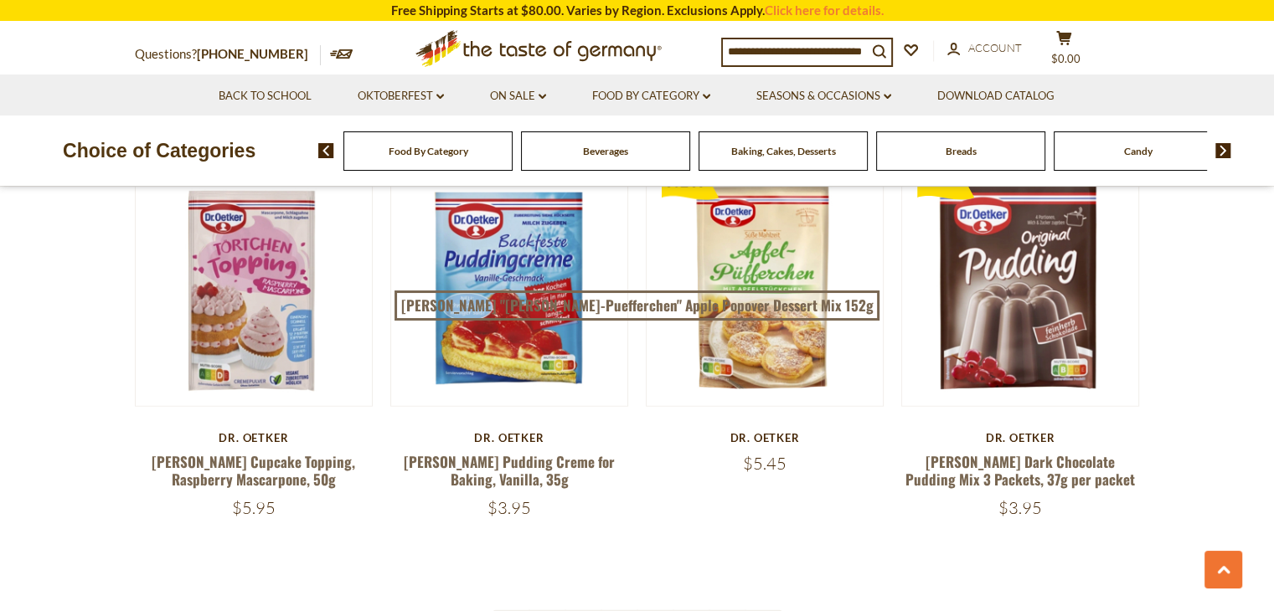
scroll to position [3920, 0]
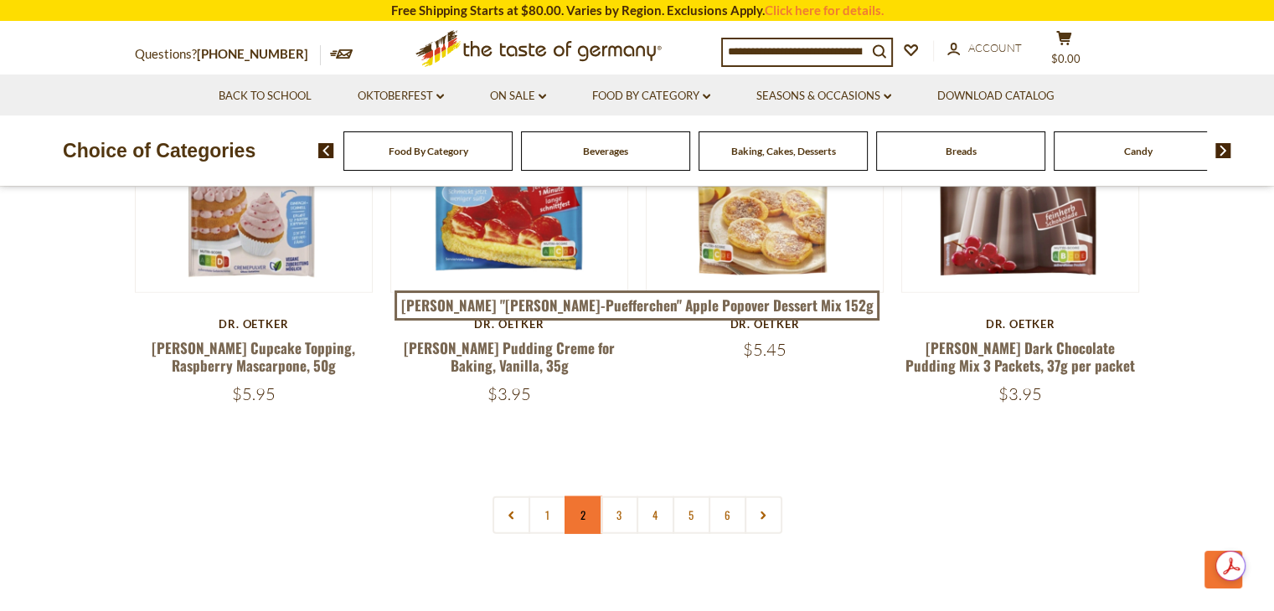
click at [576, 497] on link "2" at bounding box center [584, 516] width 38 height 38
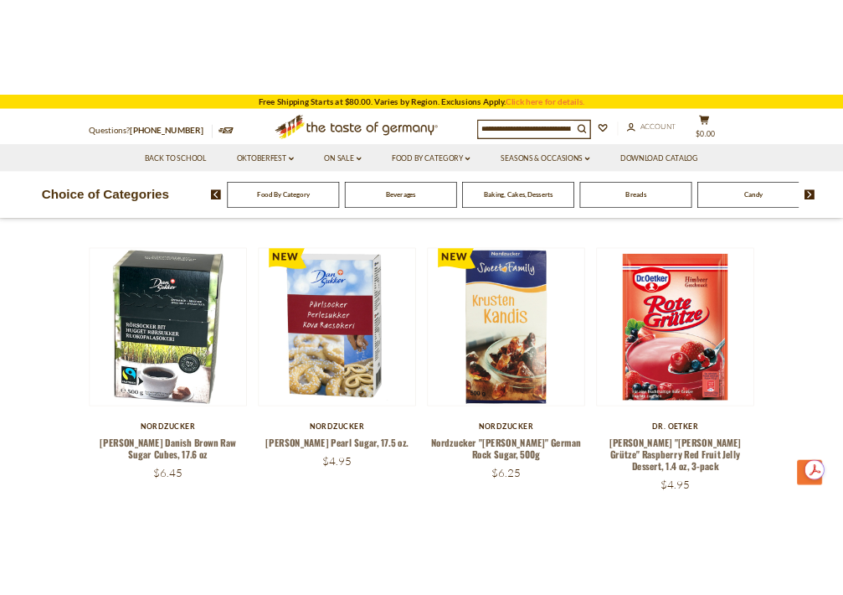
scroll to position [2416, 0]
